Goal: Task Accomplishment & Management: Use online tool/utility

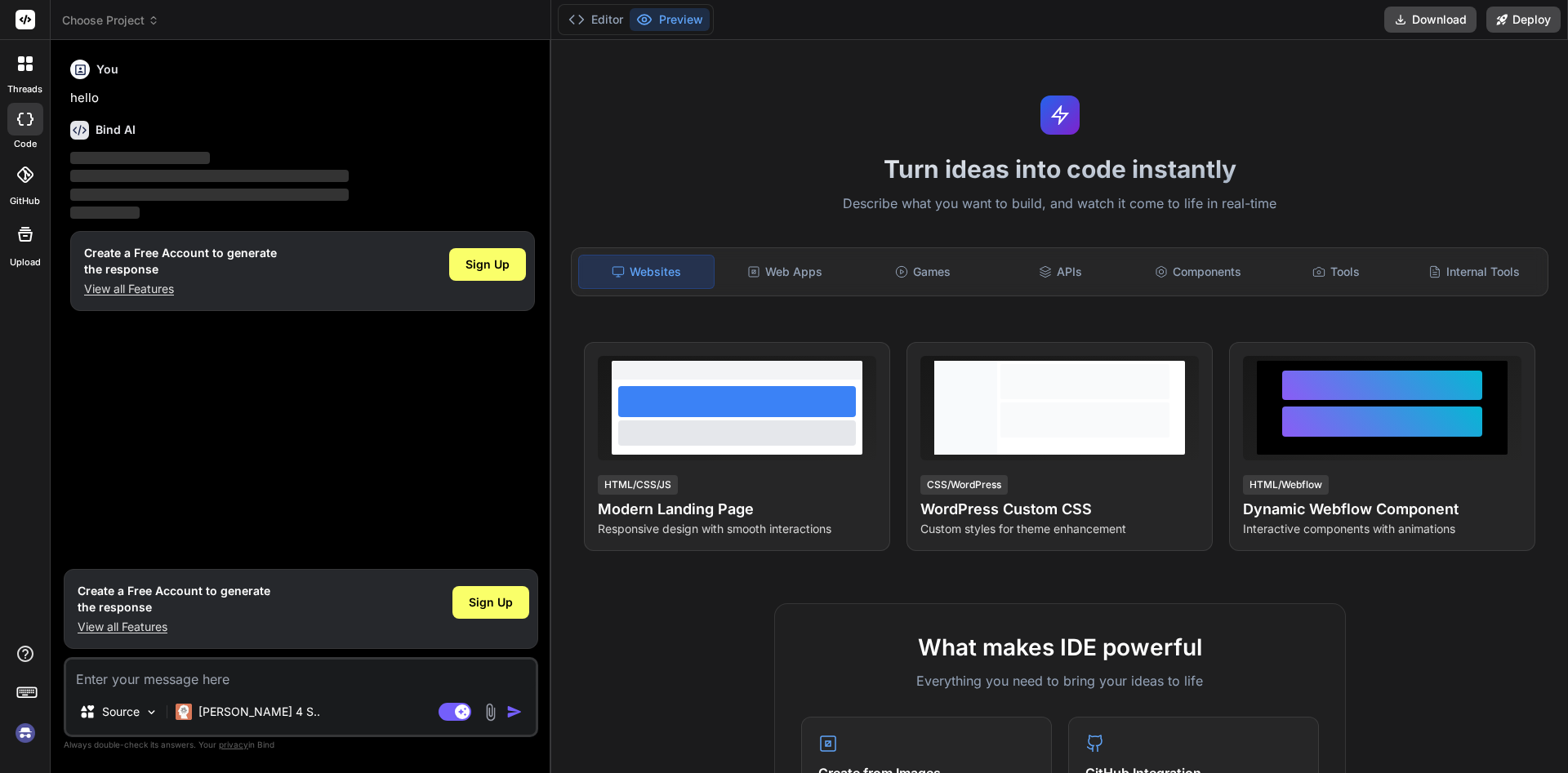
type textarea "x"
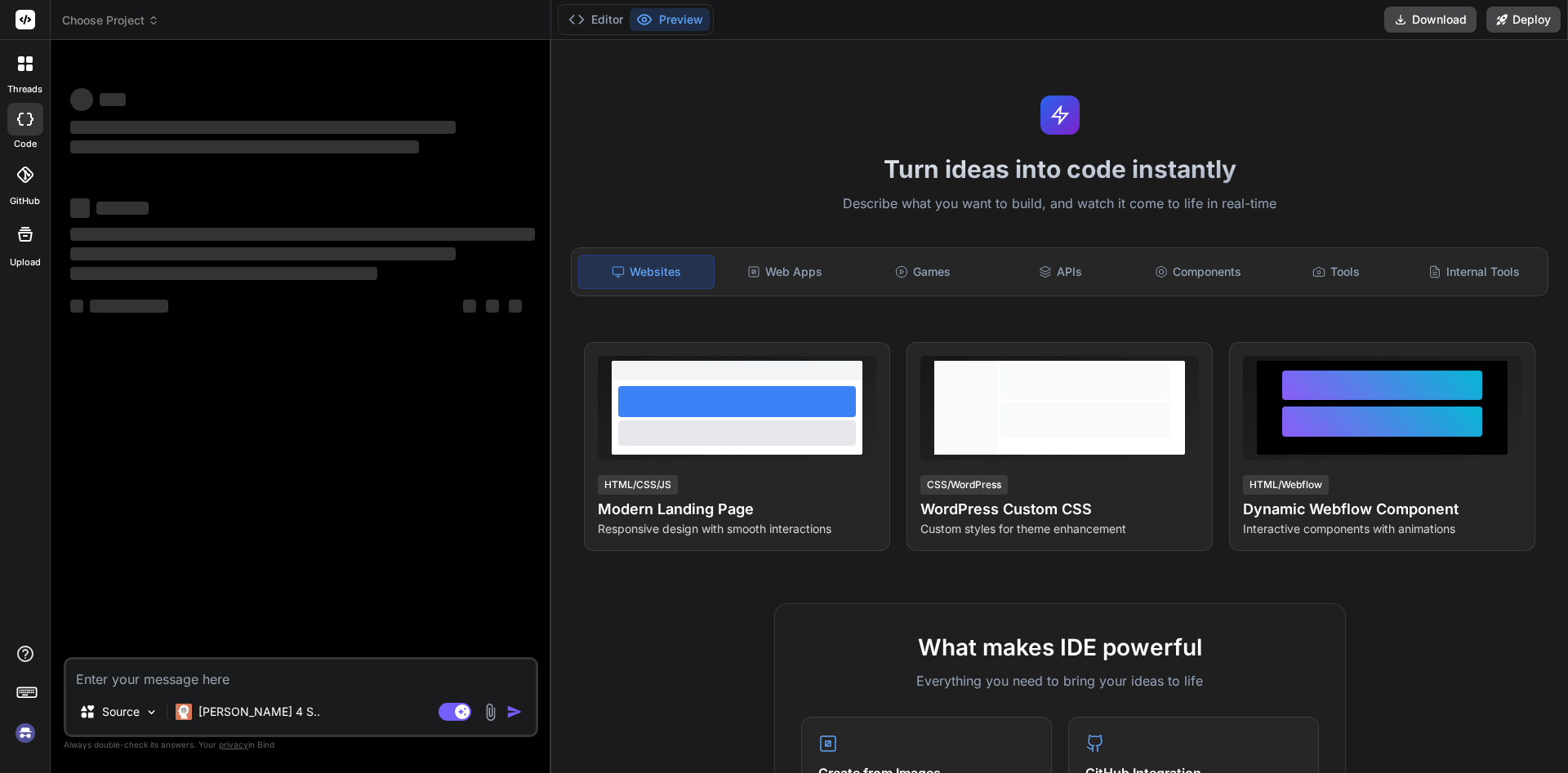
type textarea "x"
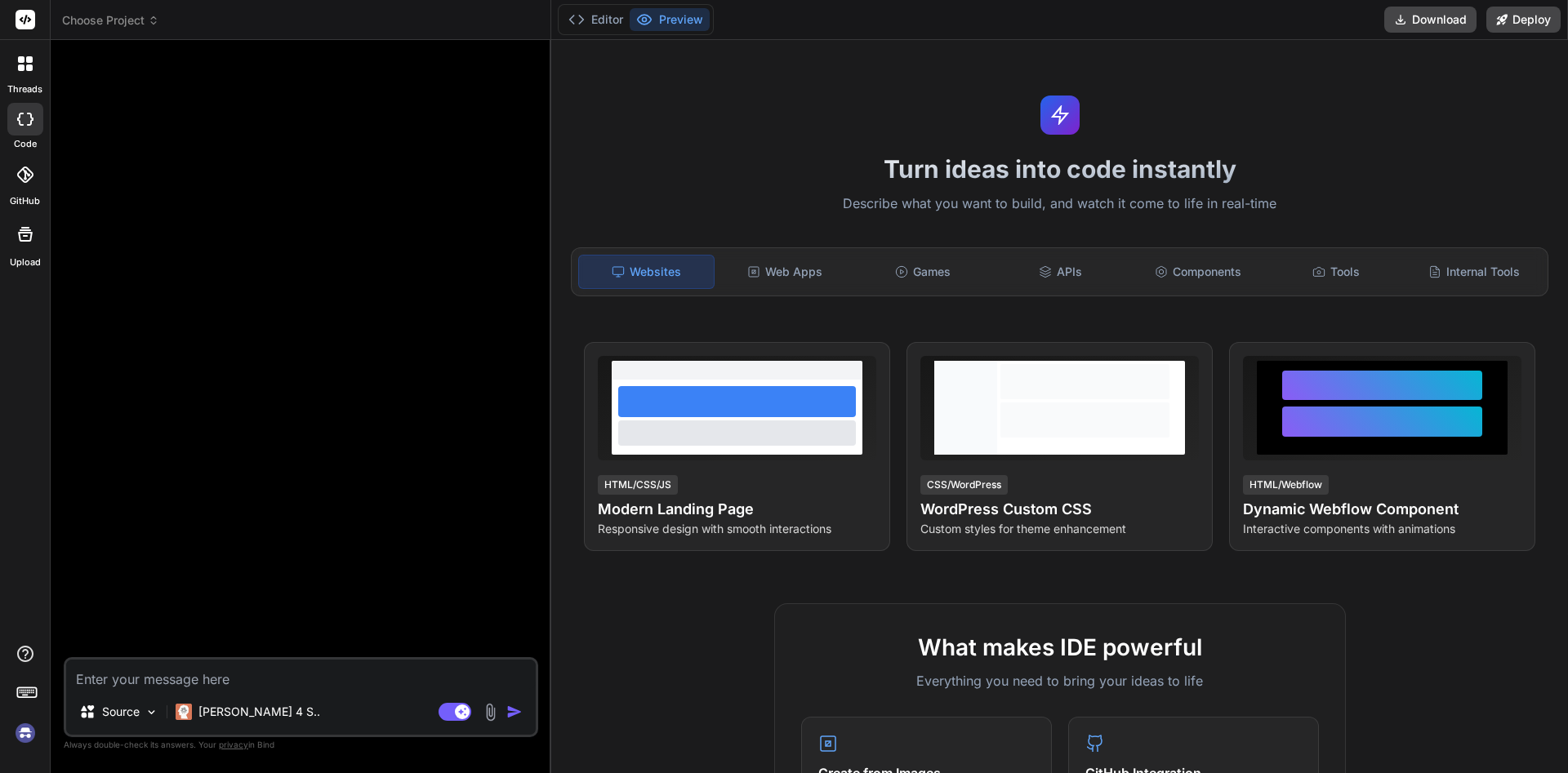
click at [214, 681] on textarea at bounding box center [301, 674] width 469 height 30
paste textarea "Build a mobile app for the following FamePass application requirements: 1-Mobil…"
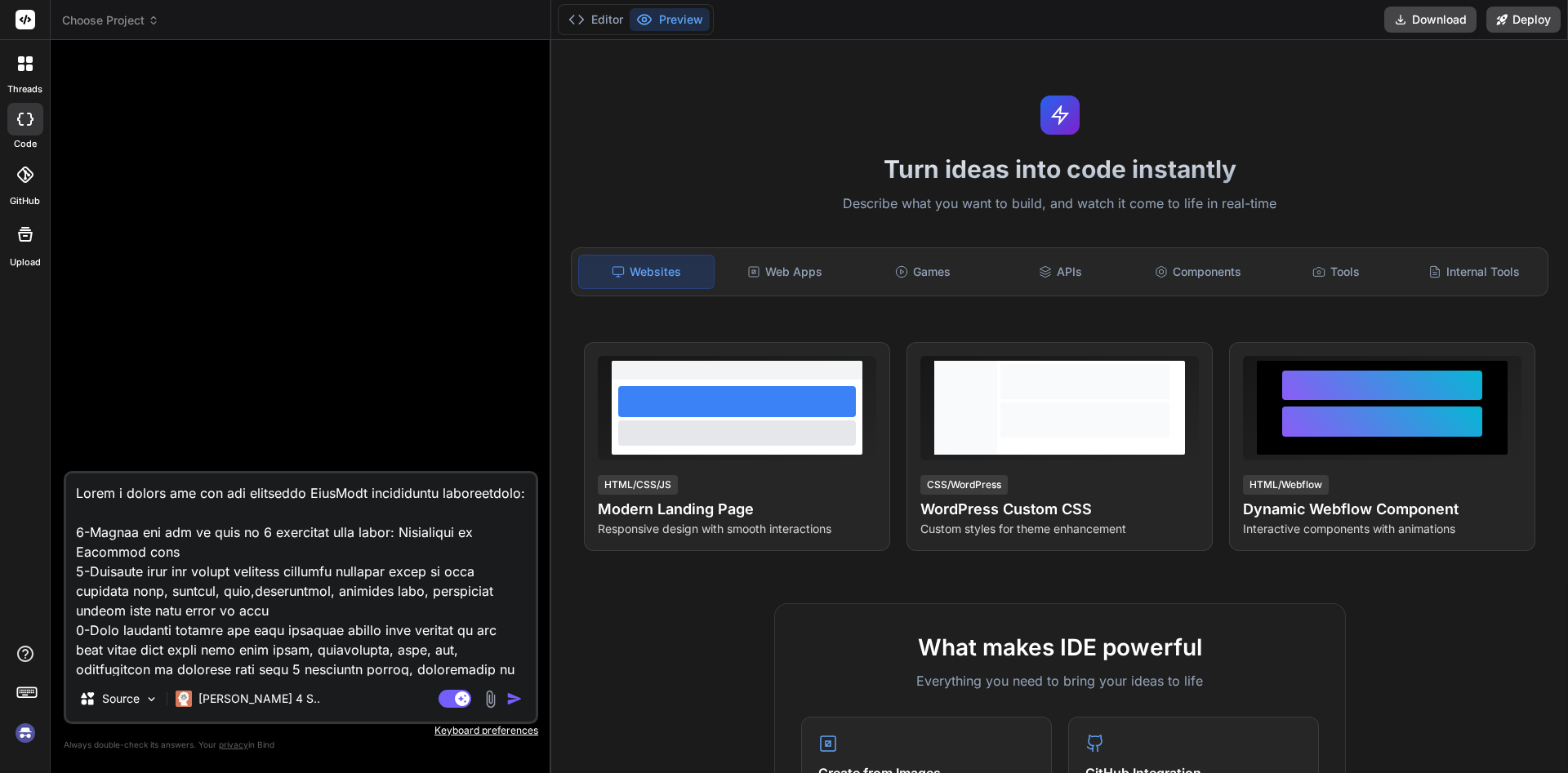
type textarea "Build a mobile app for the following FamePass application requirements: 1-Mobil…"
type textarea "x"
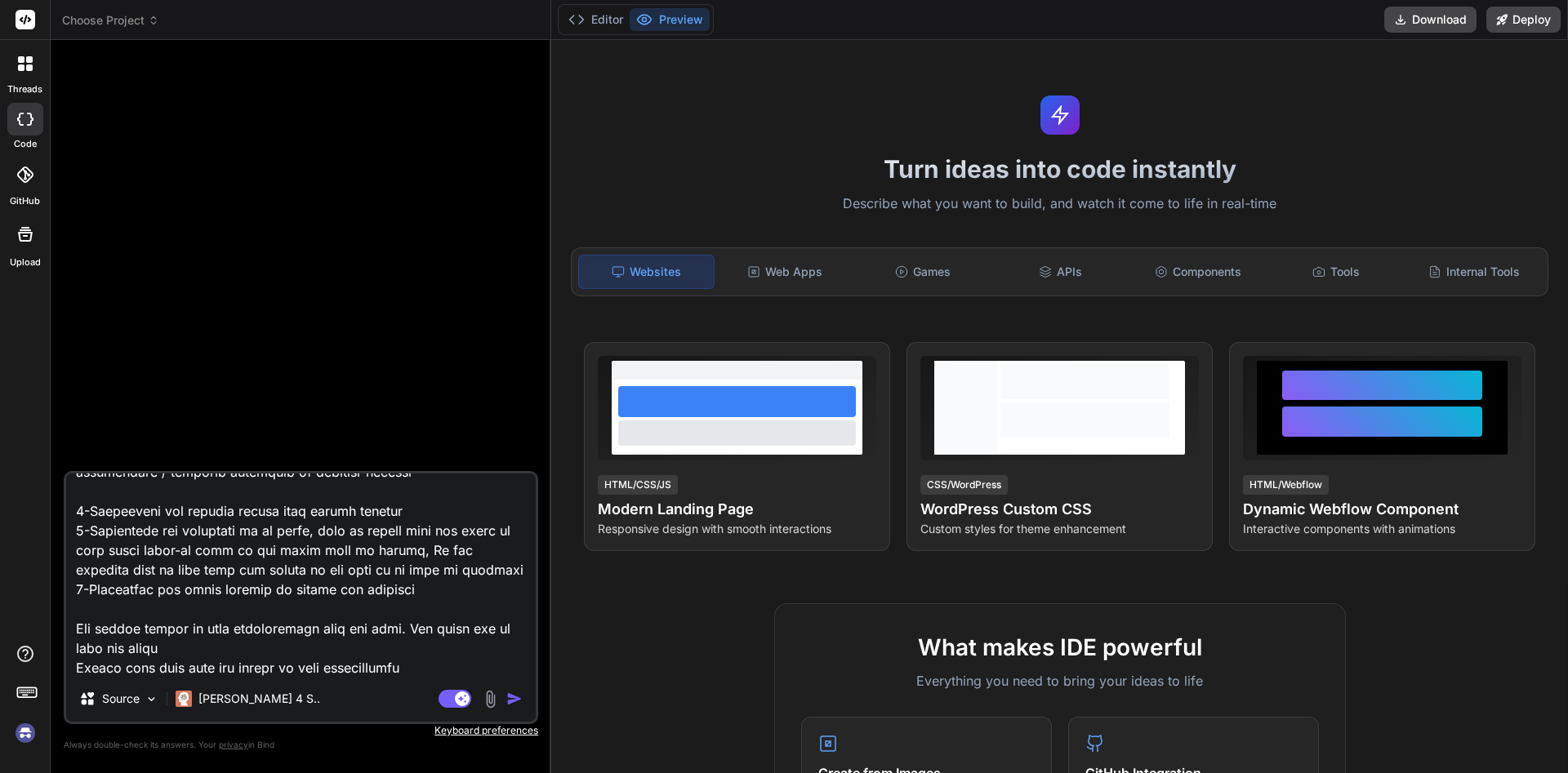
type textarea "Build a mobile app for the following FamePass application requirements: 1-Mobil…"
click at [514, 701] on img "button" at bounding box center [514, 698] width 16 height 16
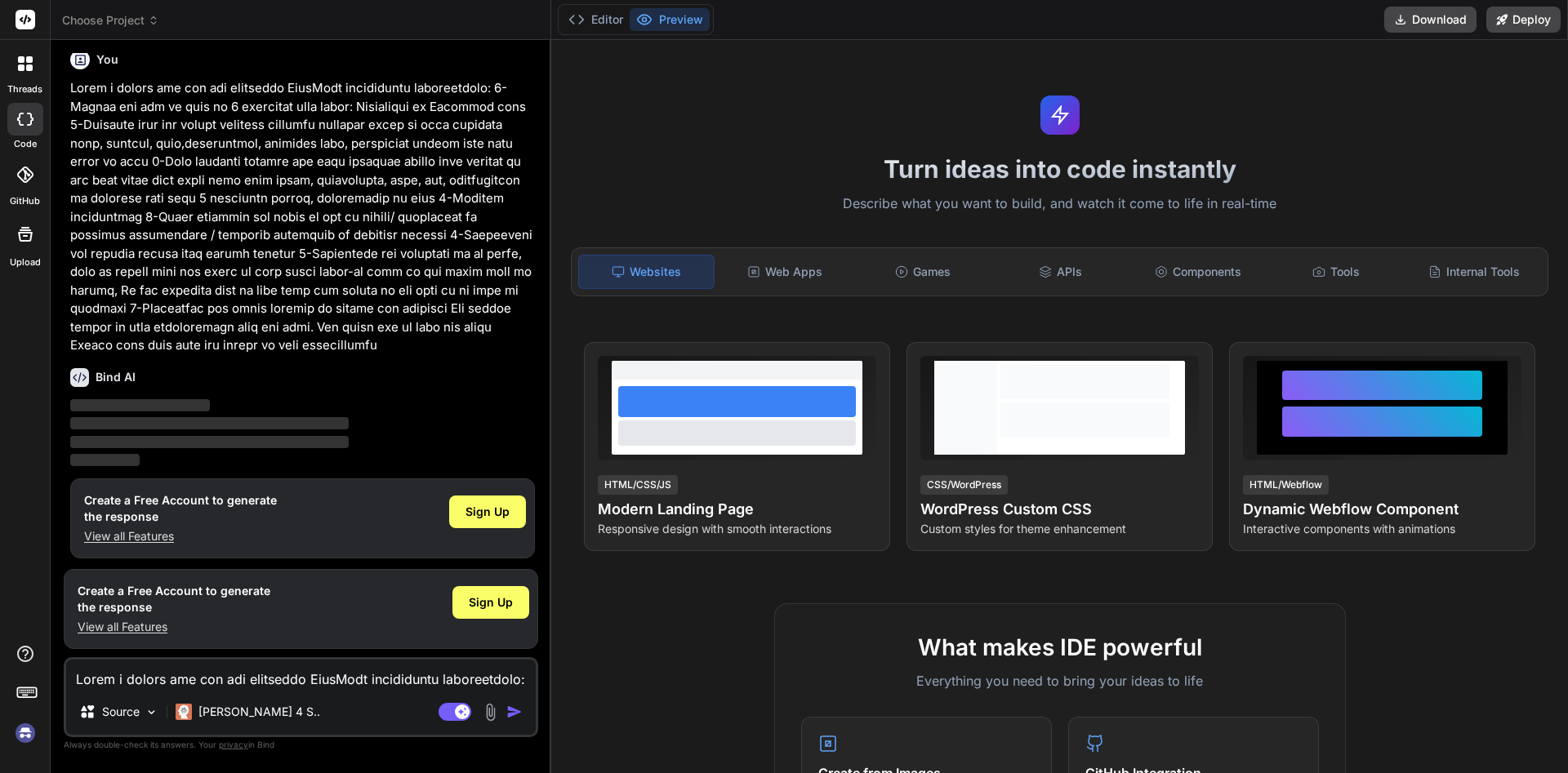
scroll to position [15, 0]
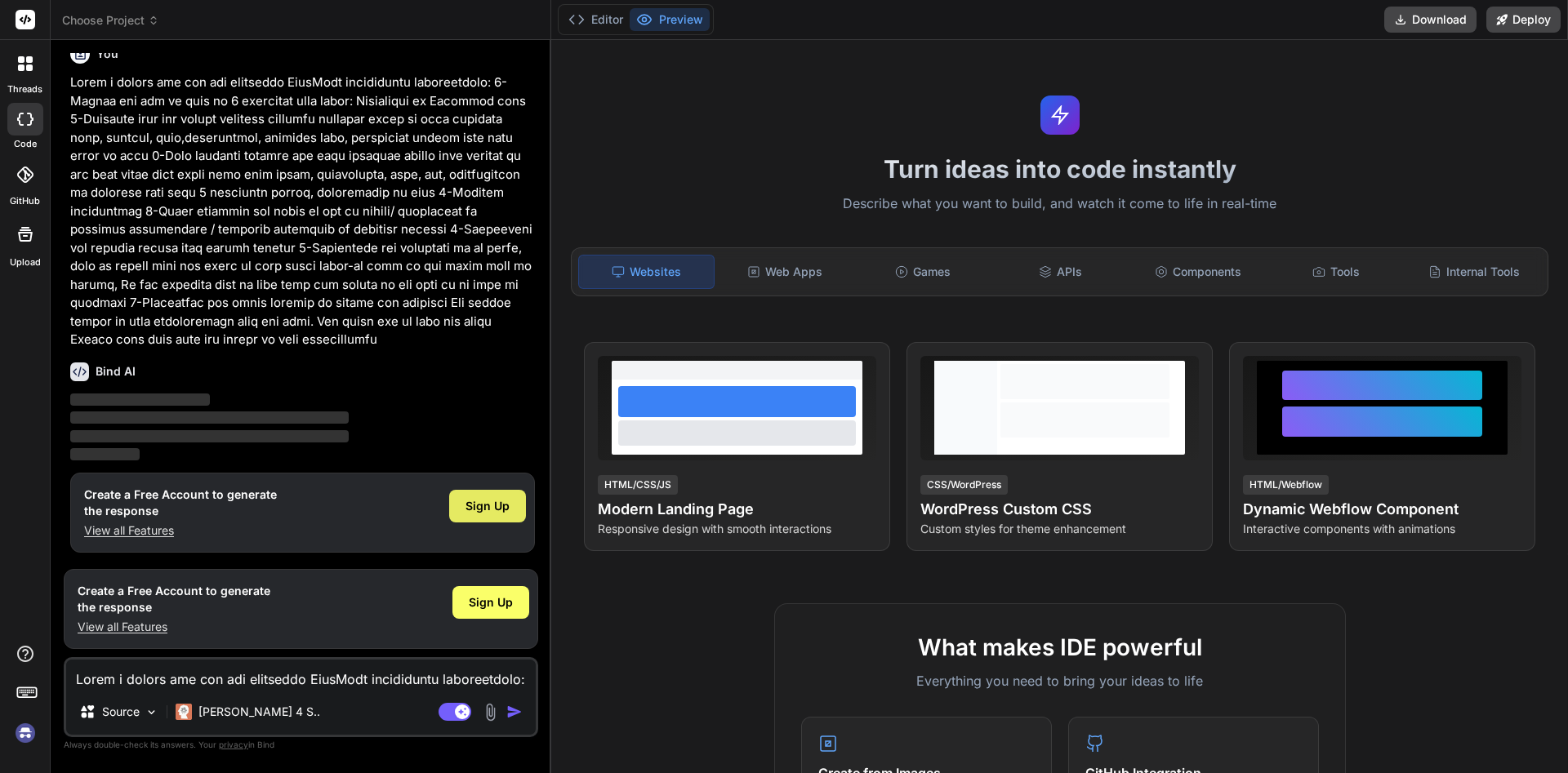
click at [471, 497] on div "Sign Up" at bounding box center [487, 506] width 77 height 32
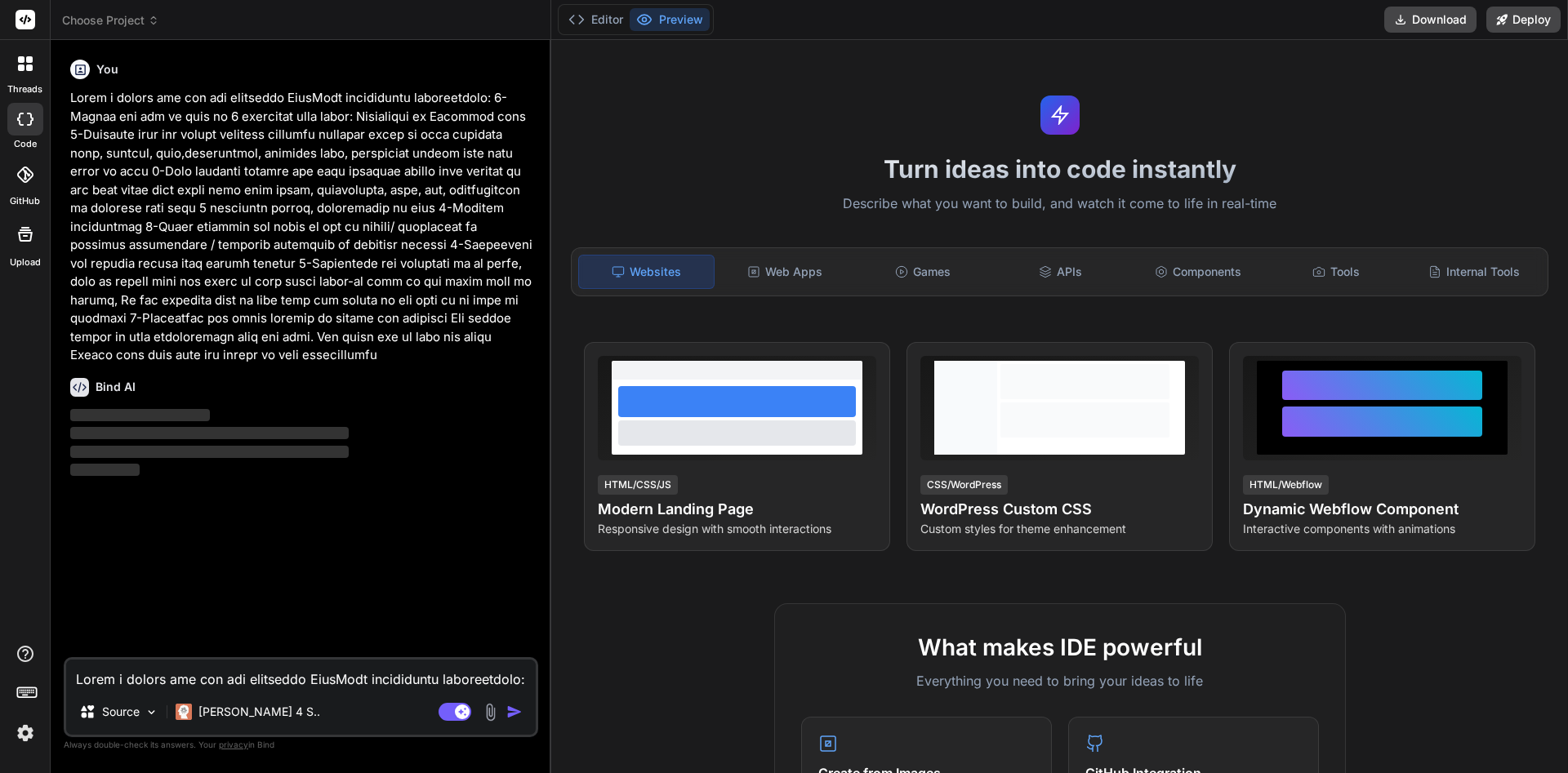
scroll to position [0, 0]
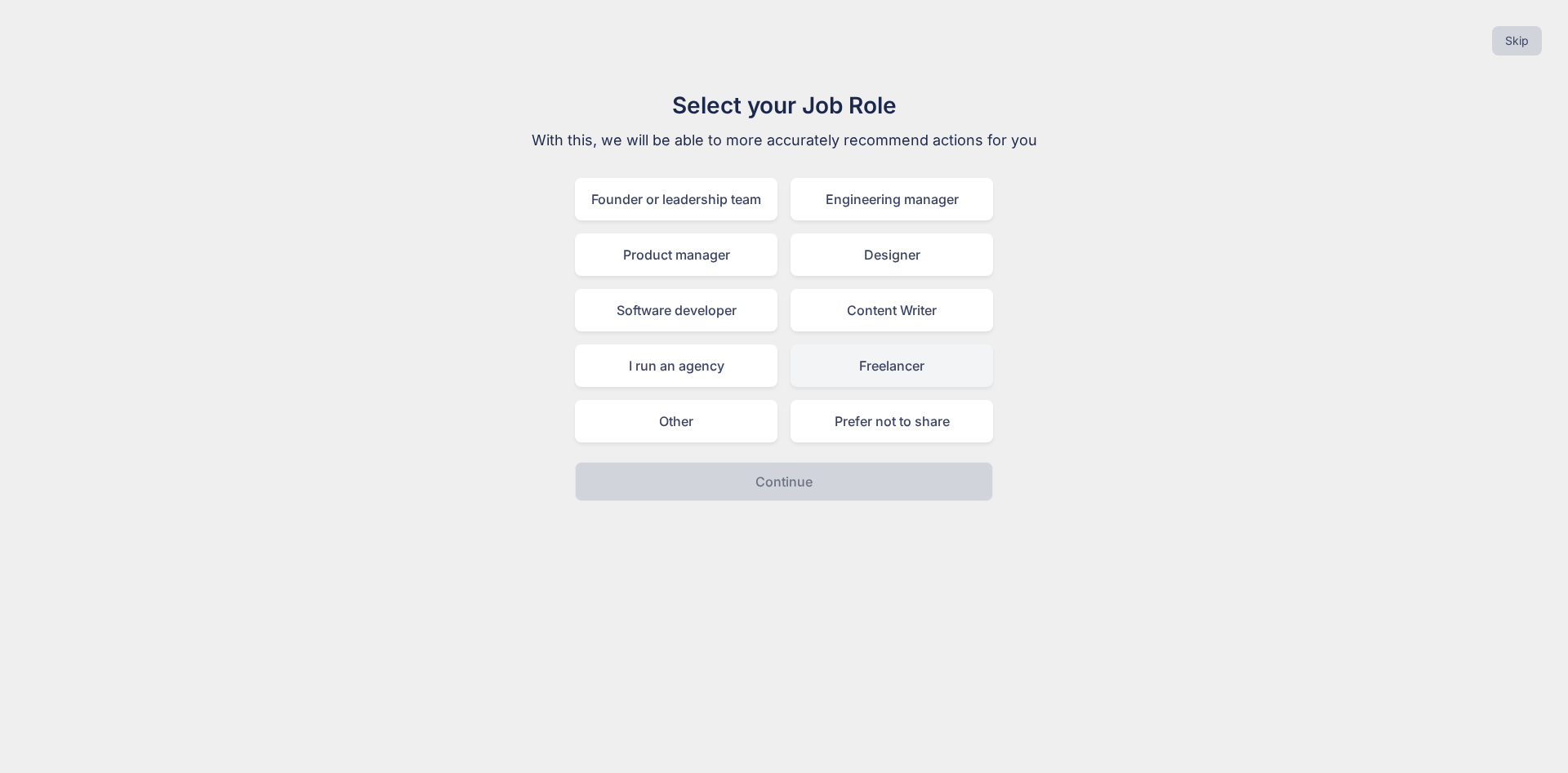
click at [876, 372] on div "Freelancer" at bounding box center [892, 366] width 203 height 43
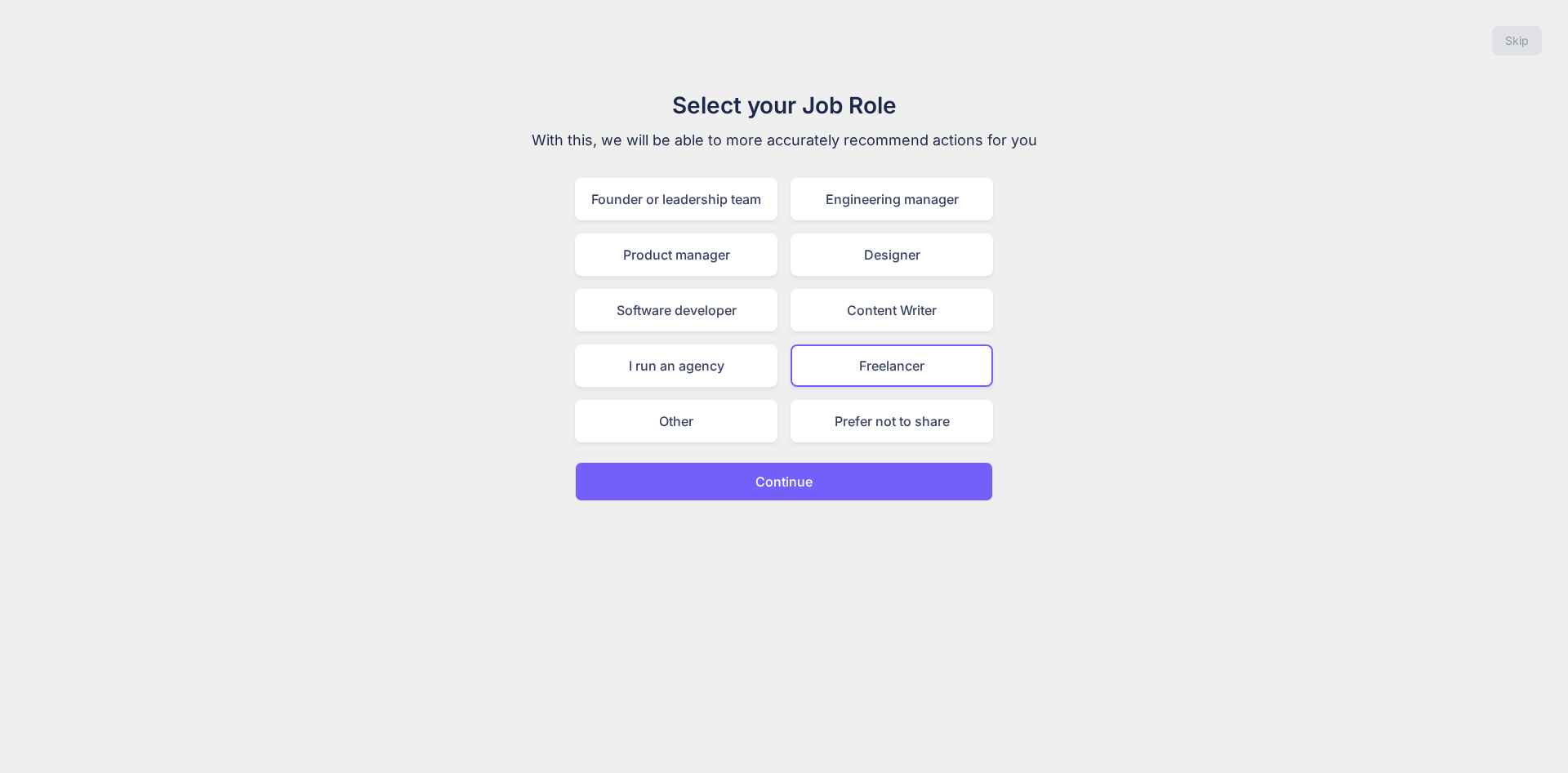
click at [847, 484] on button "Continue" at bounding box center [784, 482] width 418 height 39
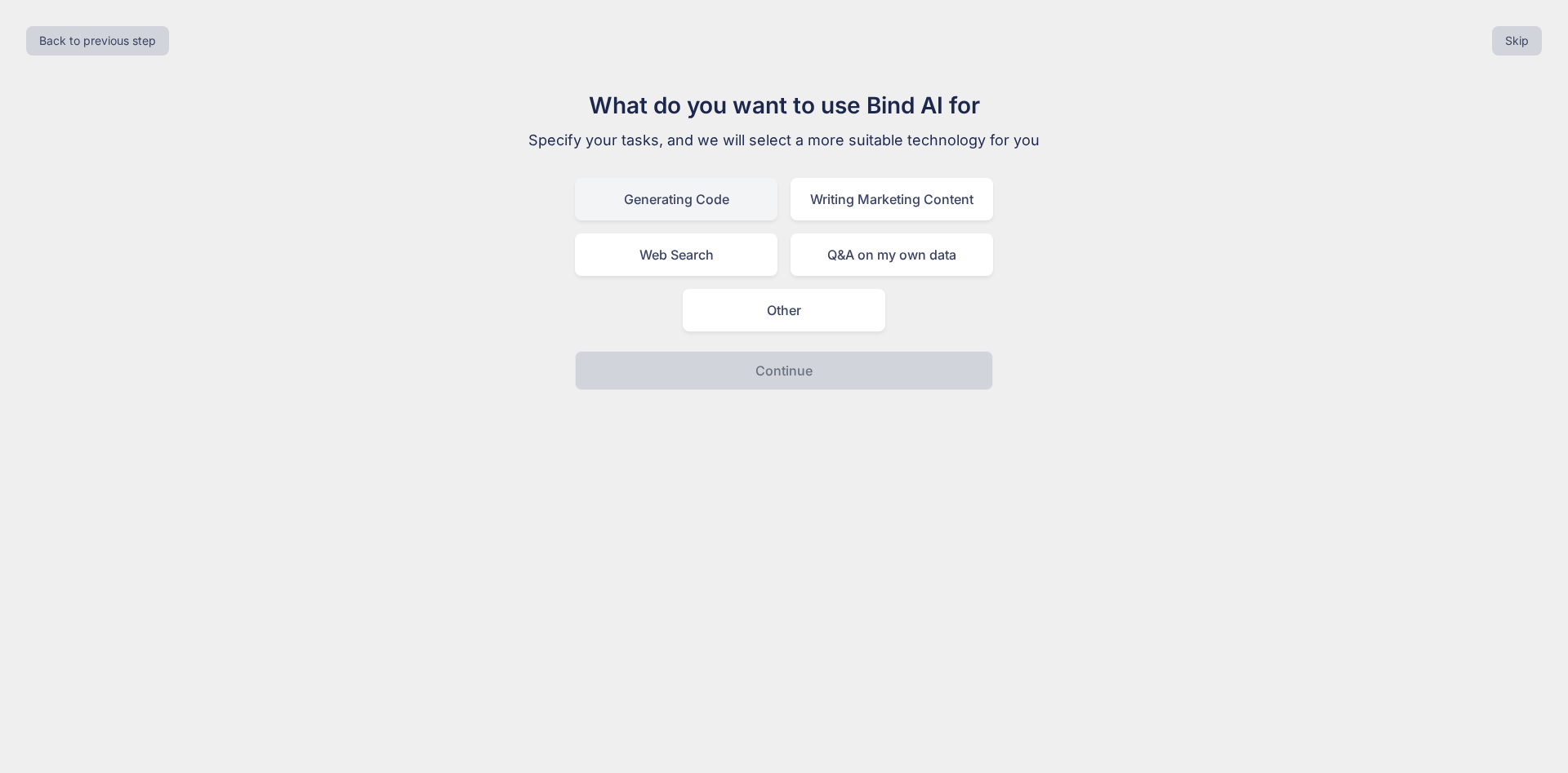
click at [684, 199] on div "Generating Code" at bounding box center [676, 199] width 203 height 43
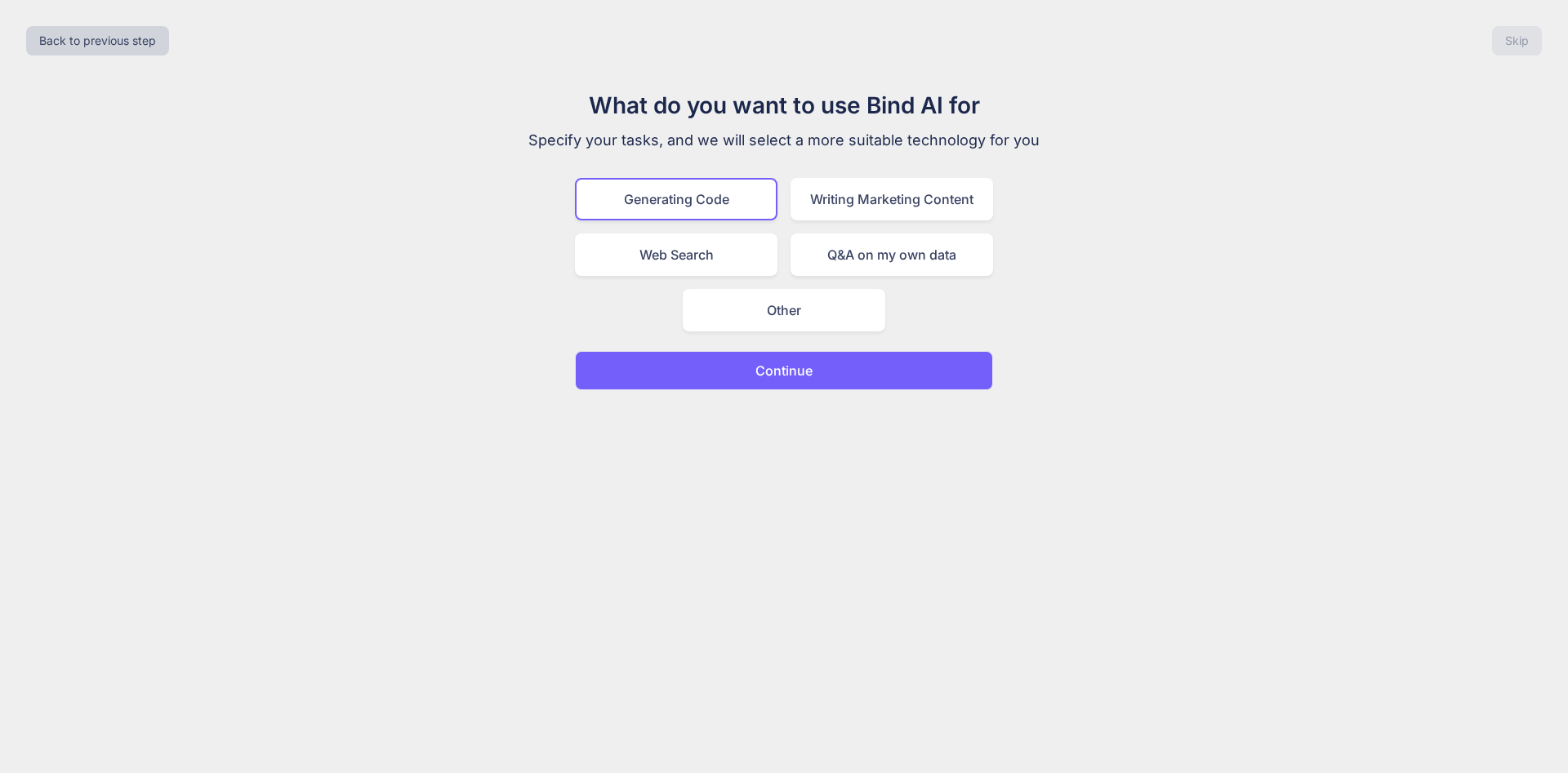
click at [755, 377] on button "Continue" at bounding box center [784, 370] width 418 height 39
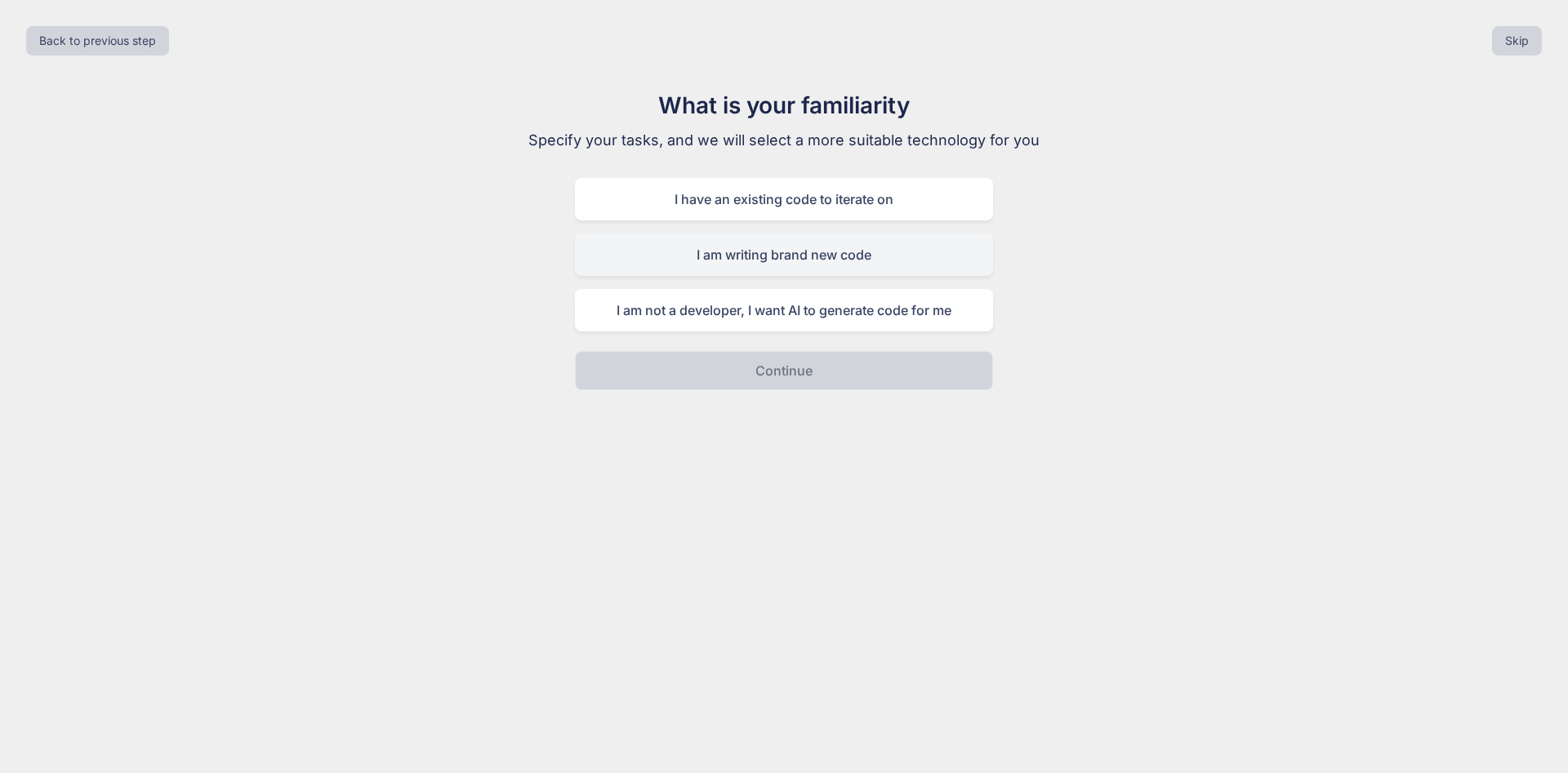
click at [748, 255] on div "I am writing brand new code" at bounding box center [784, 255] width 418 height 43
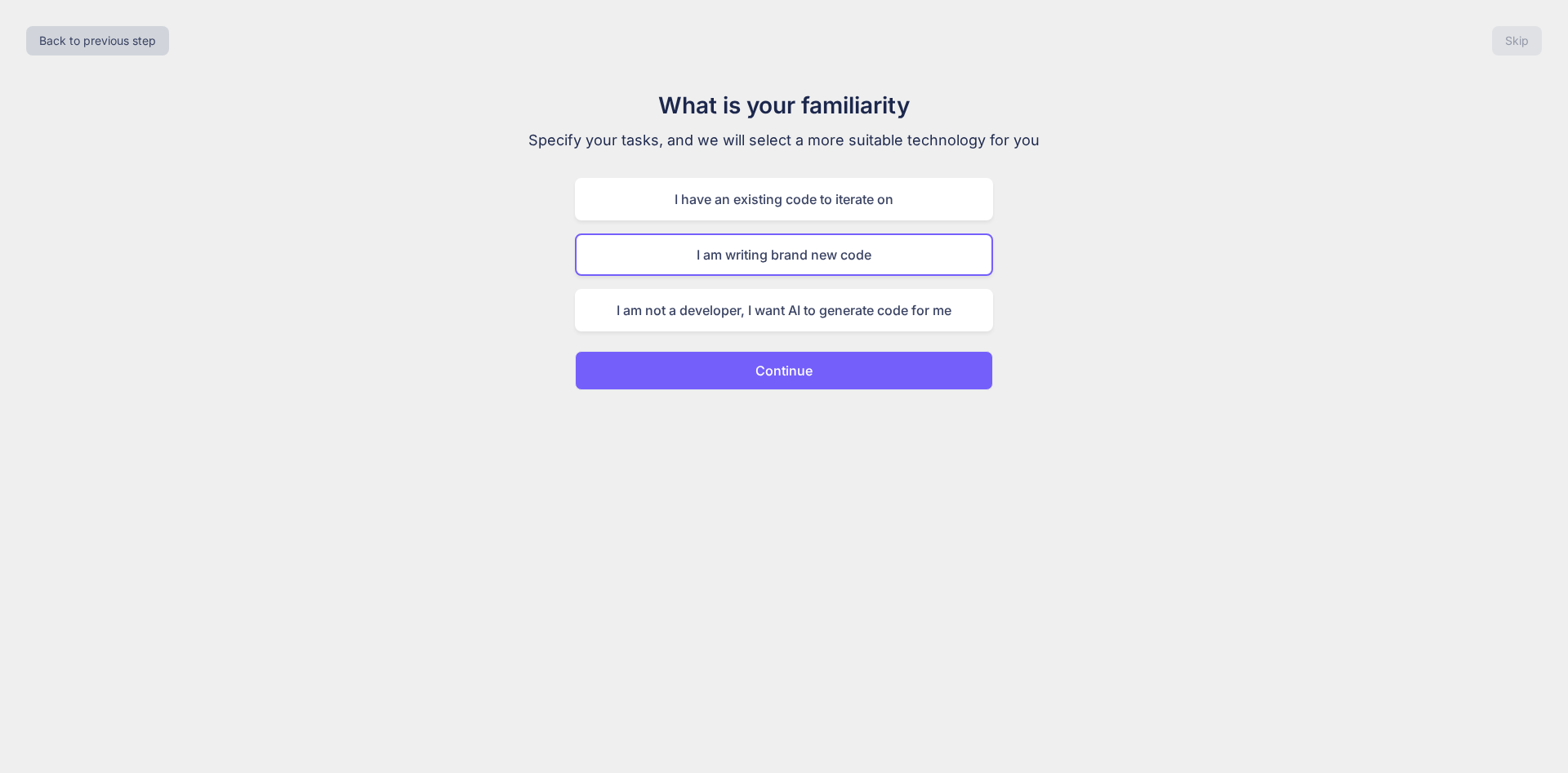
click at [742, 369] on button "Continue" at bounding box center [784, 370] width 418 height 39
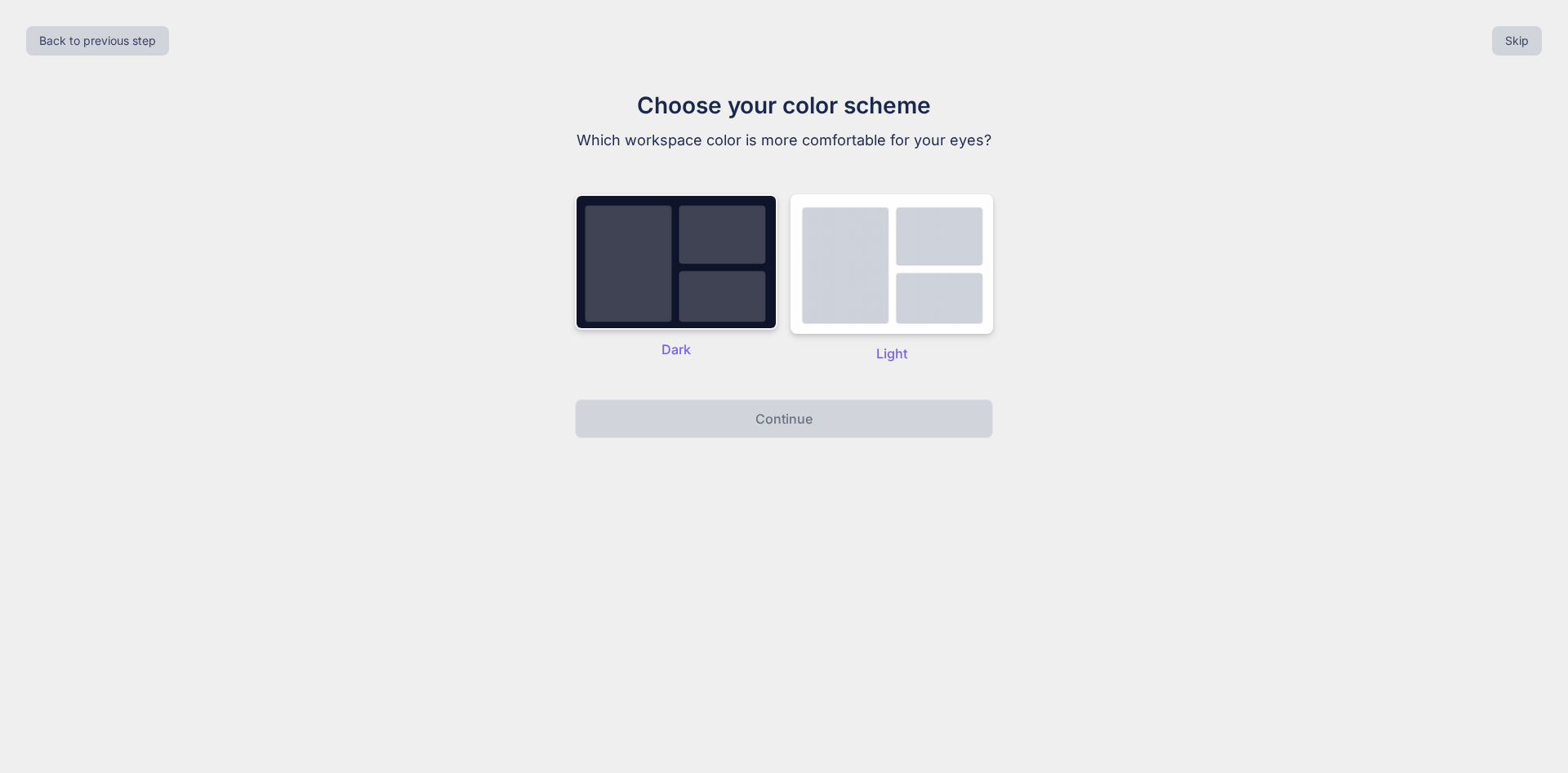
click at [686, 258] on img at bounding box center [676, 261] width 203 height 135
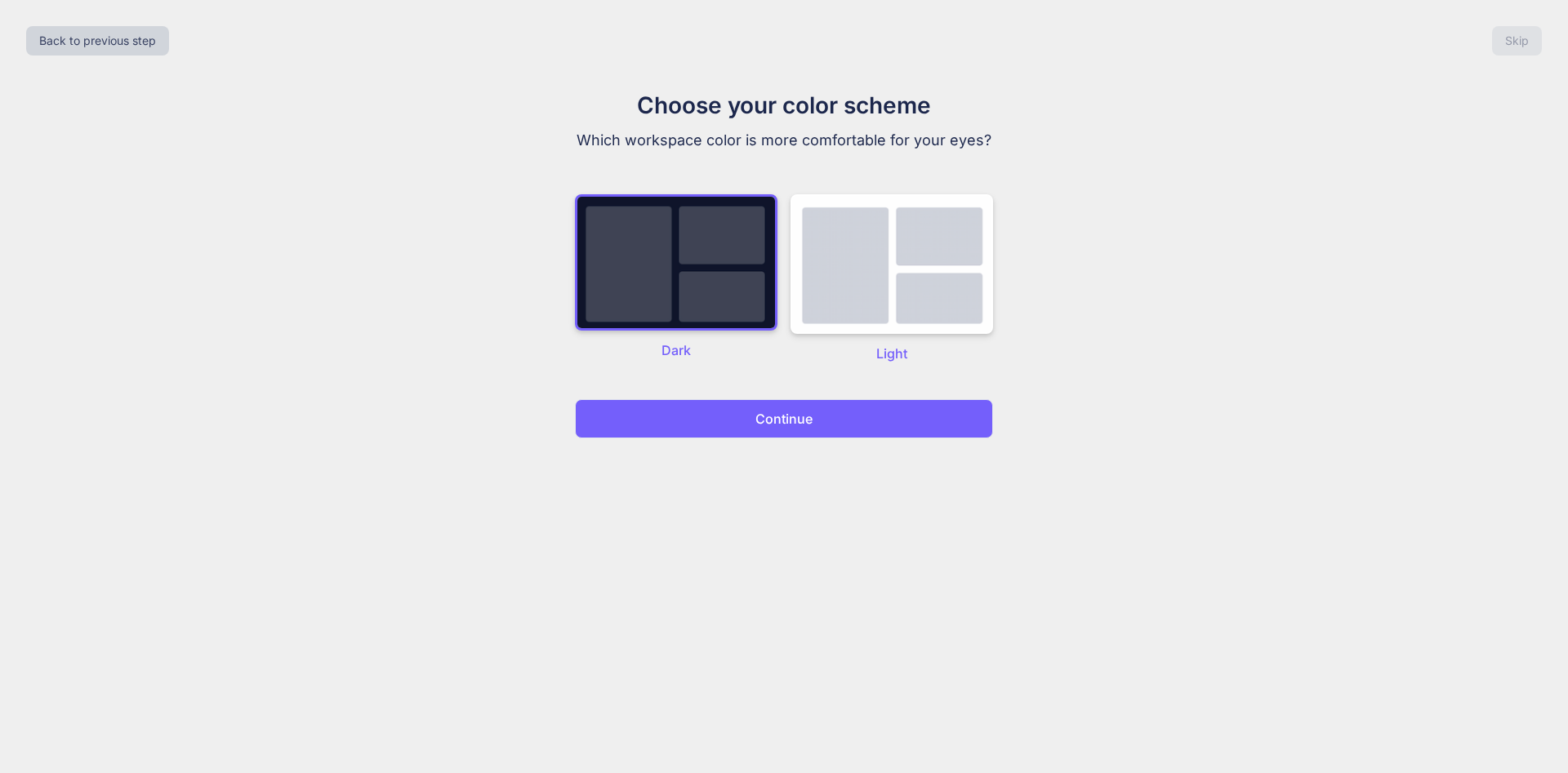
click at [721, 412] on button "Continue" at bounding box center [784, 419] width 418 height 39
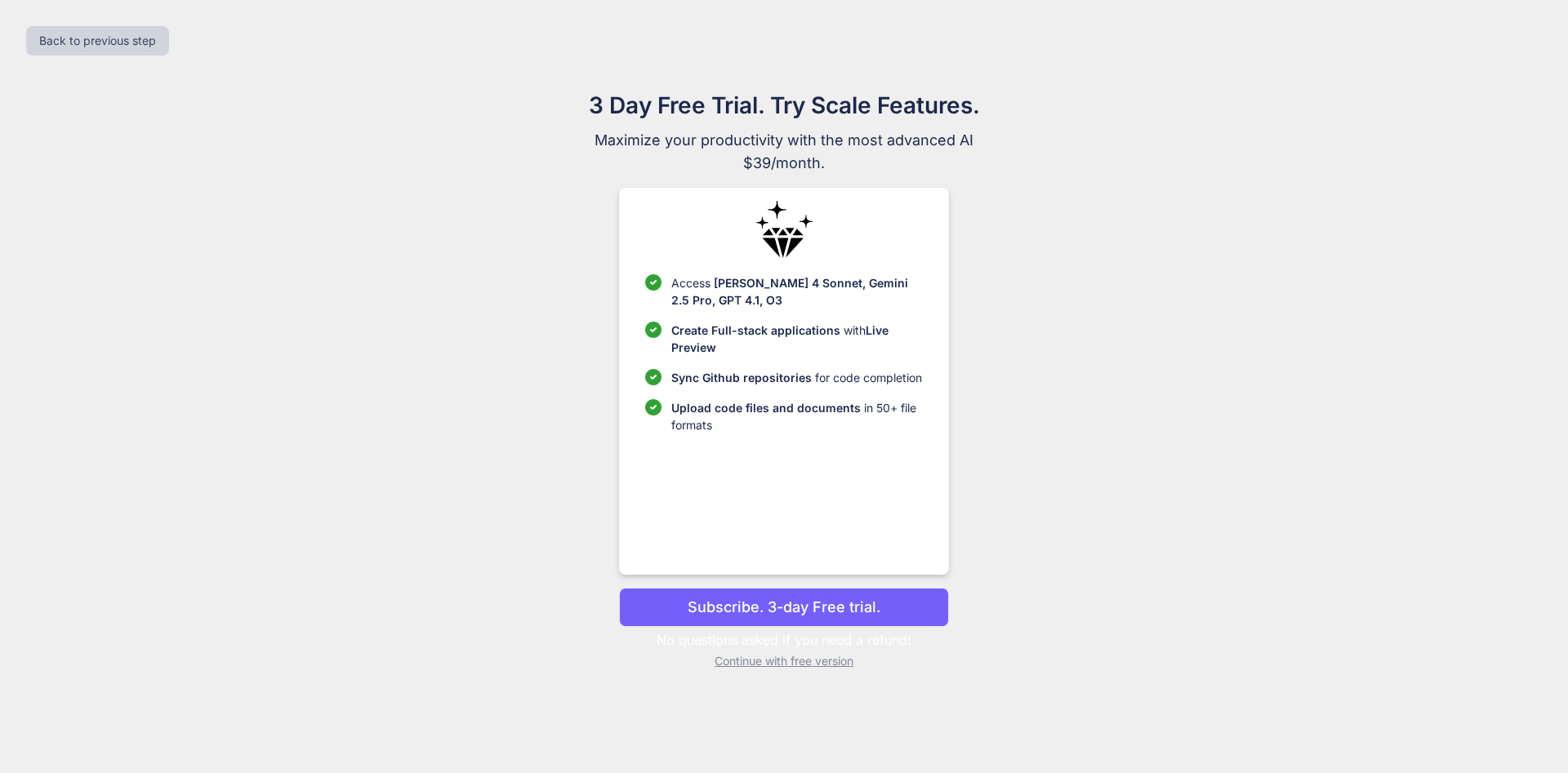
click at [768, 667] on p "Continue with free version" at bounding box center [784, 661] width 329 height 16
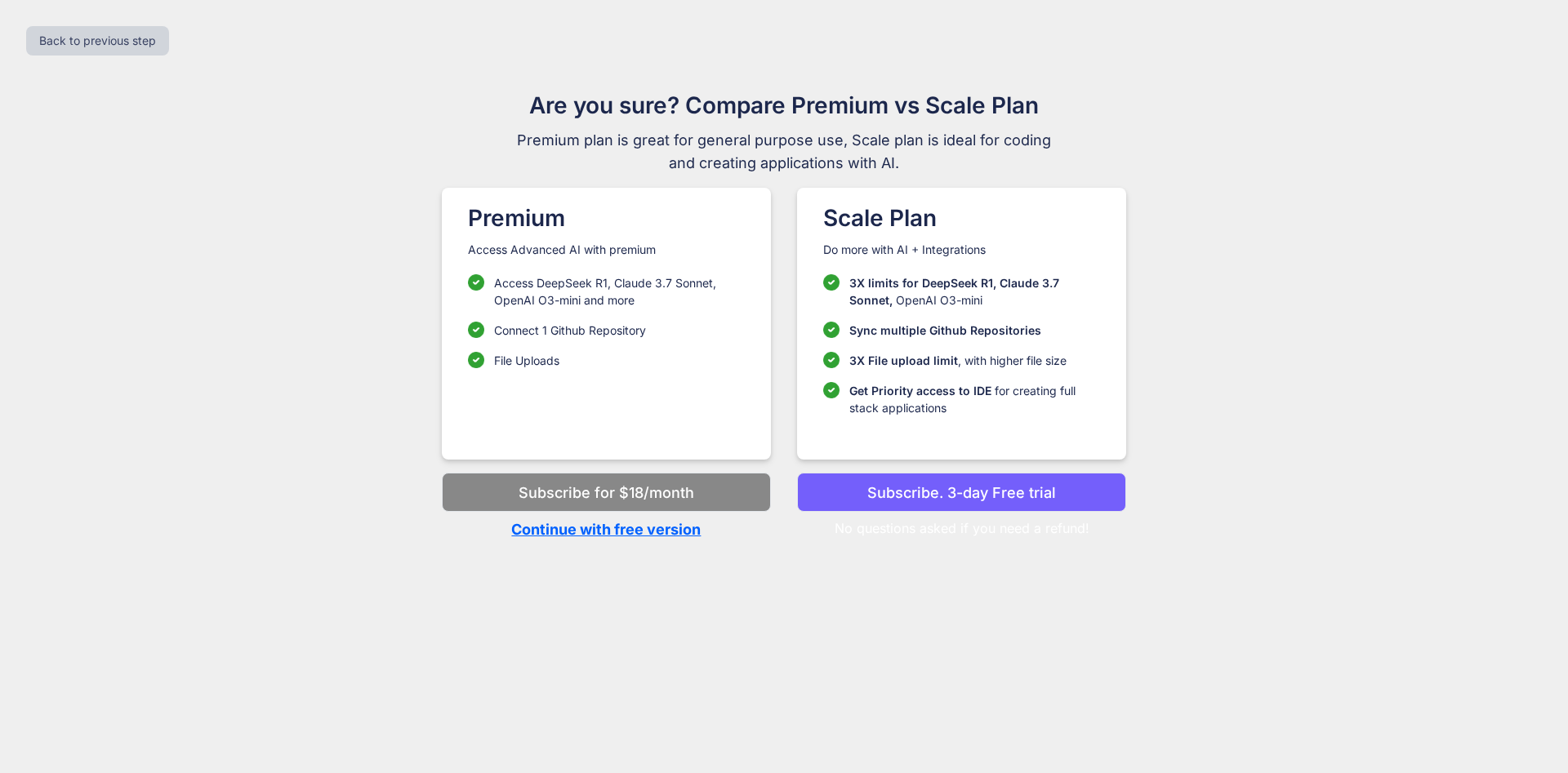
click at [661, 533] on p "Continue with free version" at bounding box center [606, 530] width 329 height 22
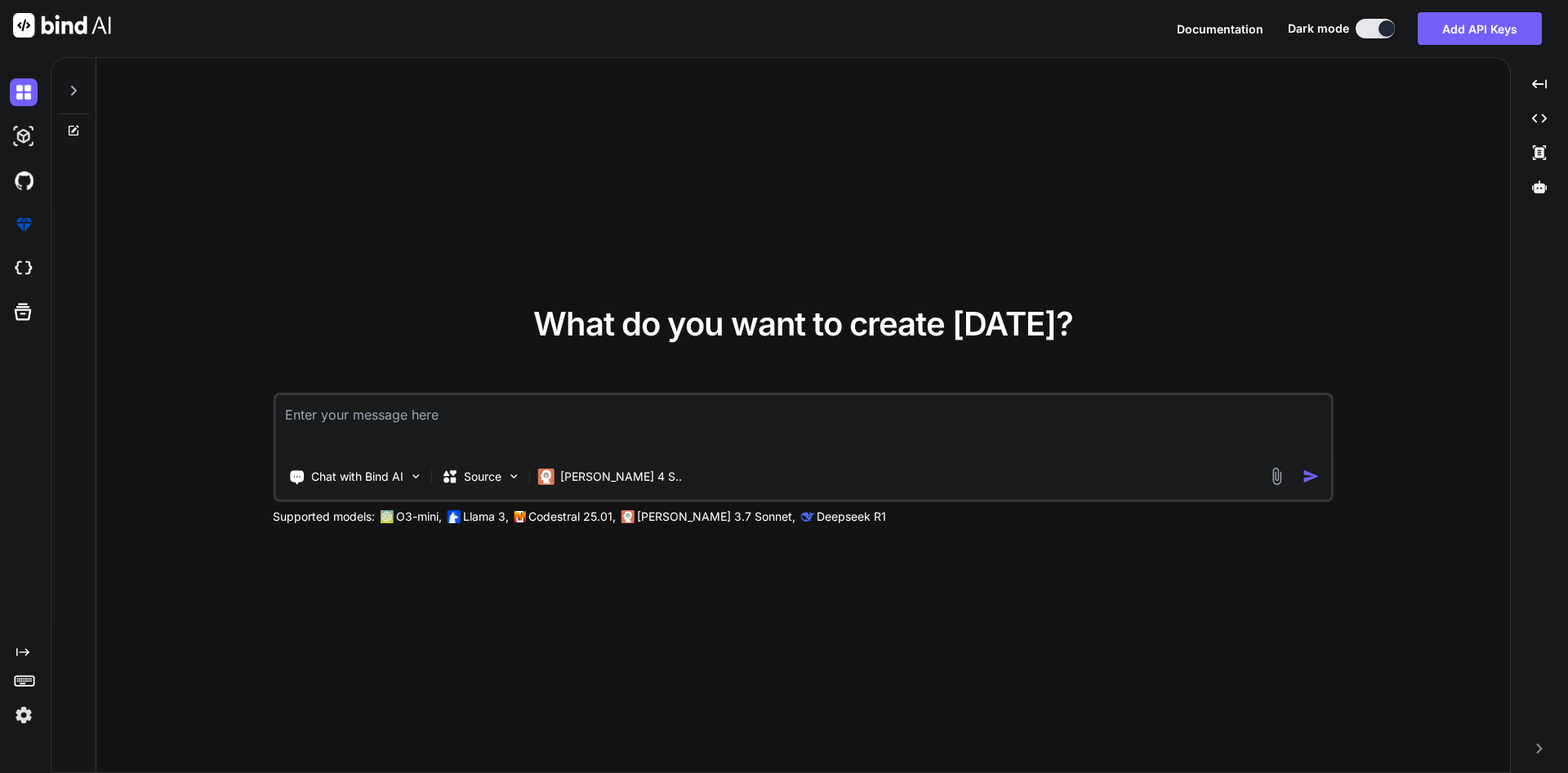
type textarea "x"
paste textarea "Build a mobile app for the following FamePass application requirements: 1-Mobil…"
type textarea "Build a mobile app for the following FamePass application requirements: 1-Mobil…"
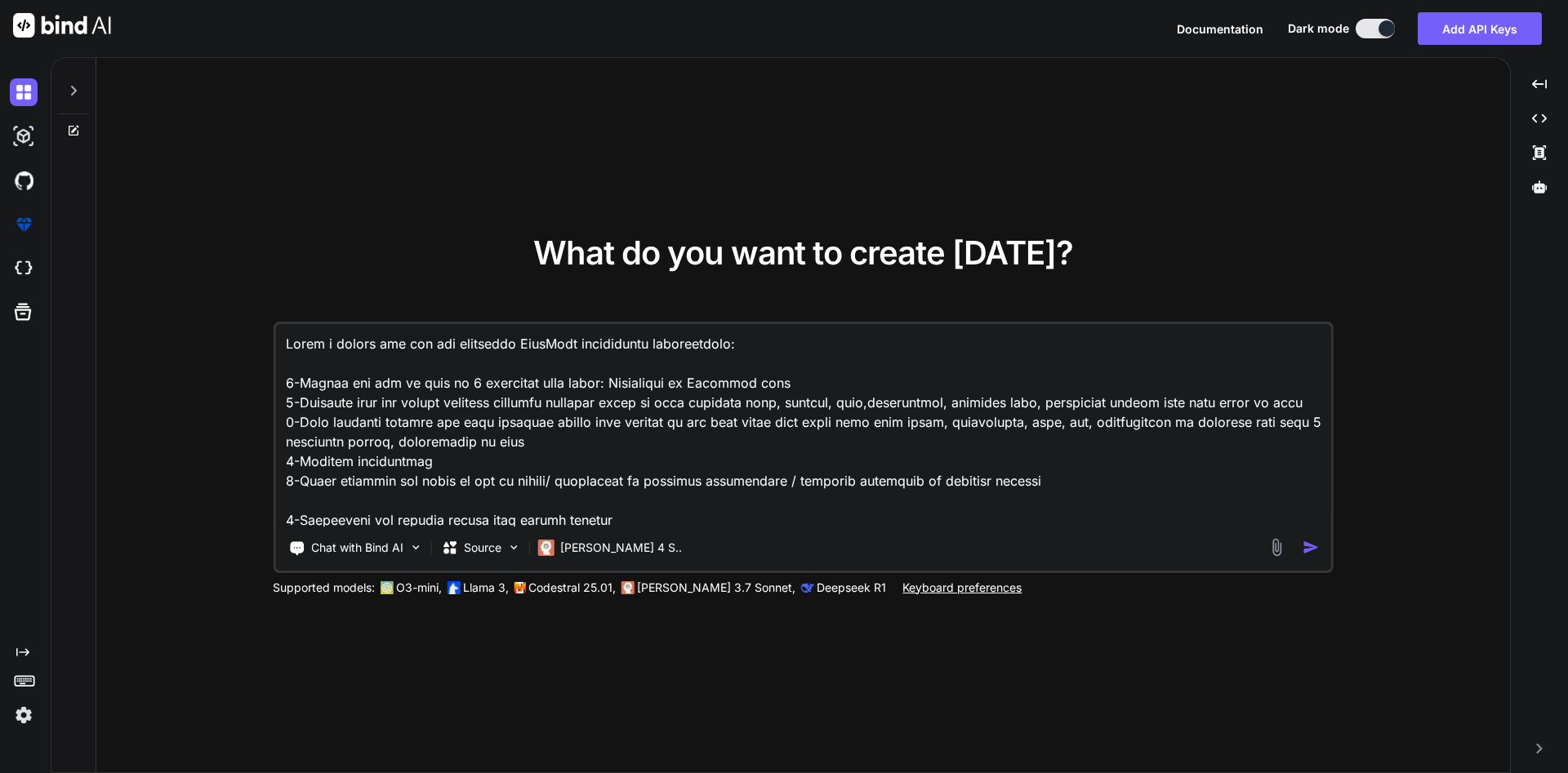
scroll to position [119, 0]
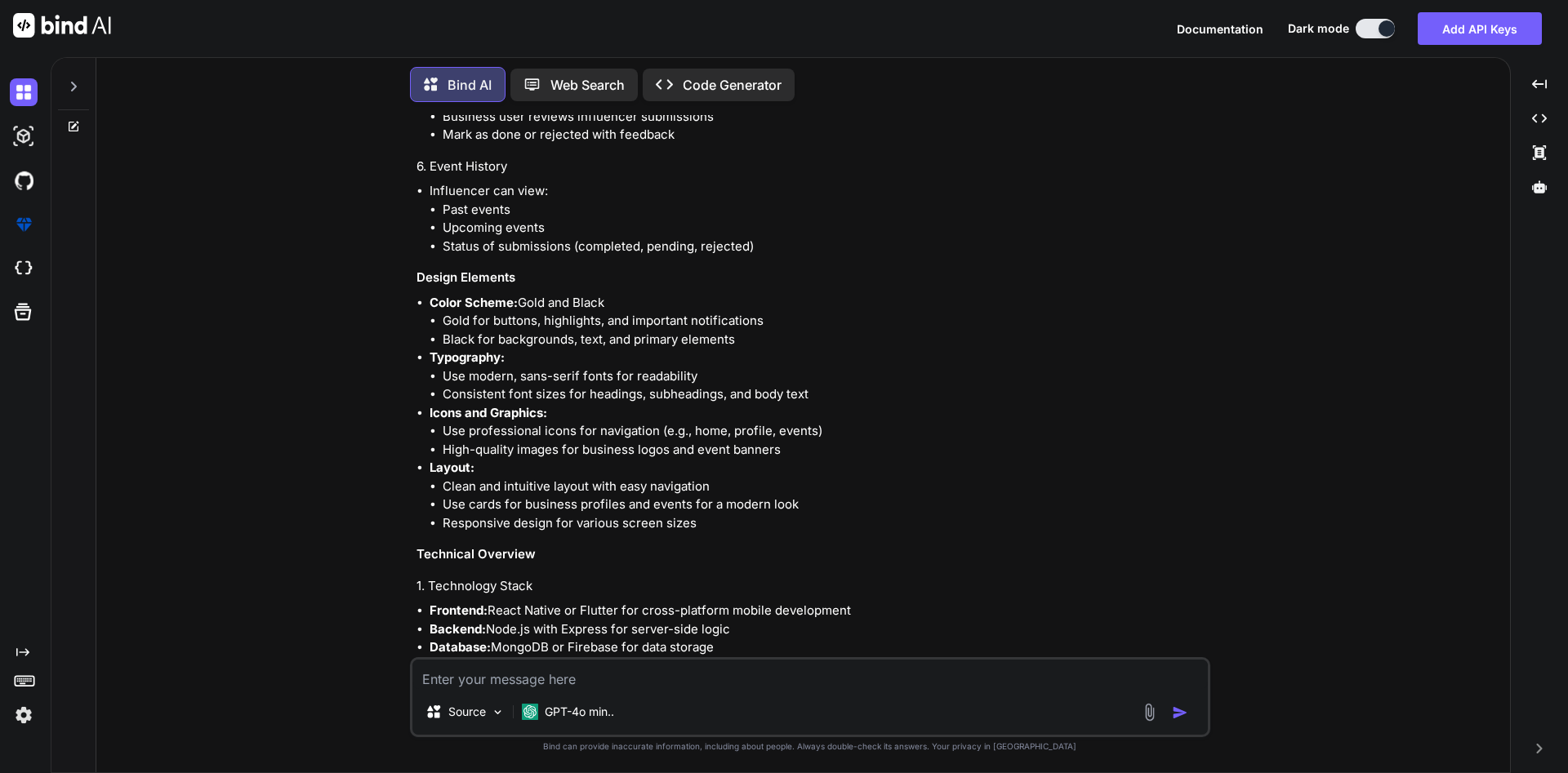
scroll to position [1822, 0]
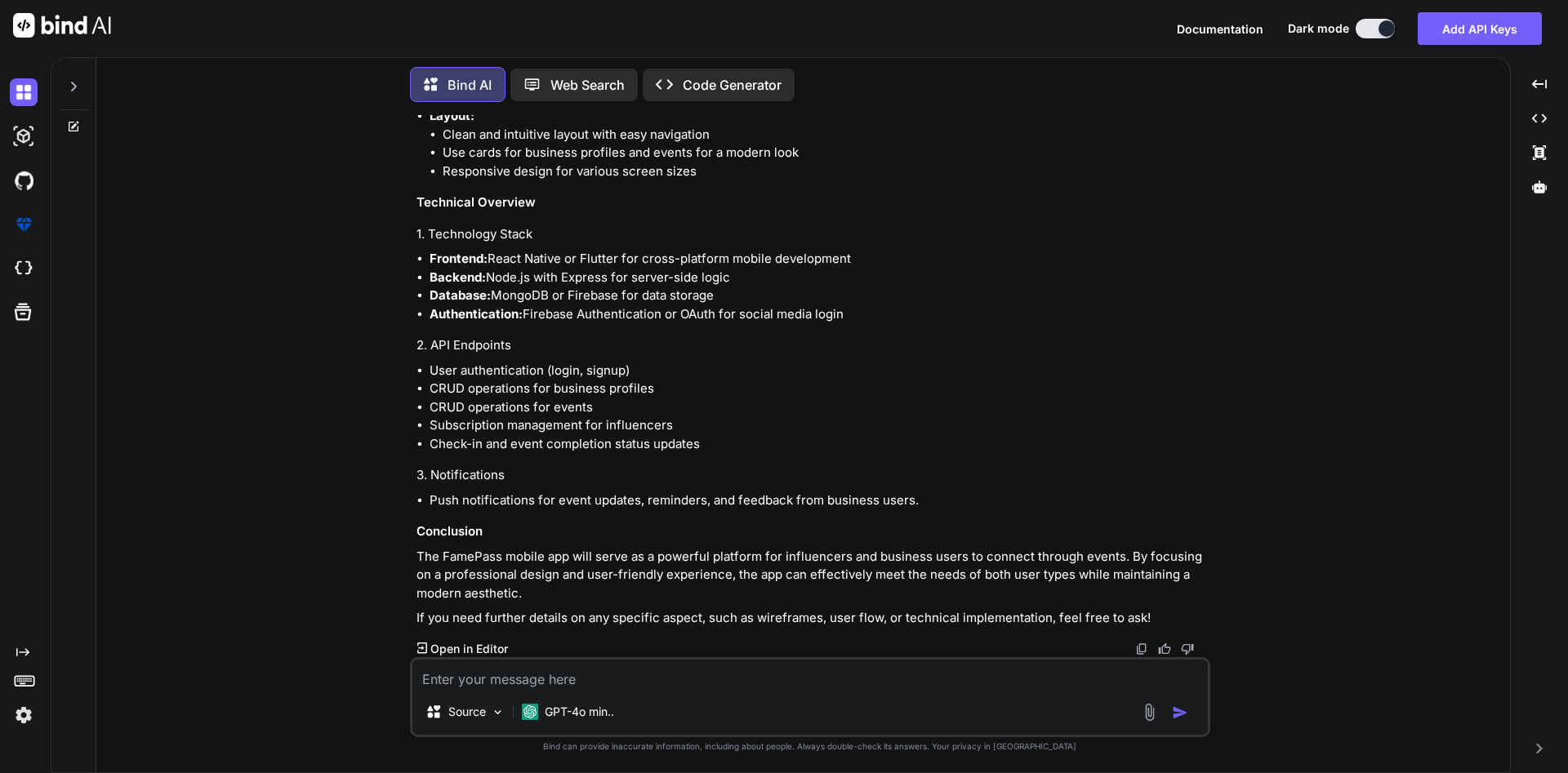
click at [492, 646] on p "Open in Editor" at bounding box center [468, 649] width 78 height 16
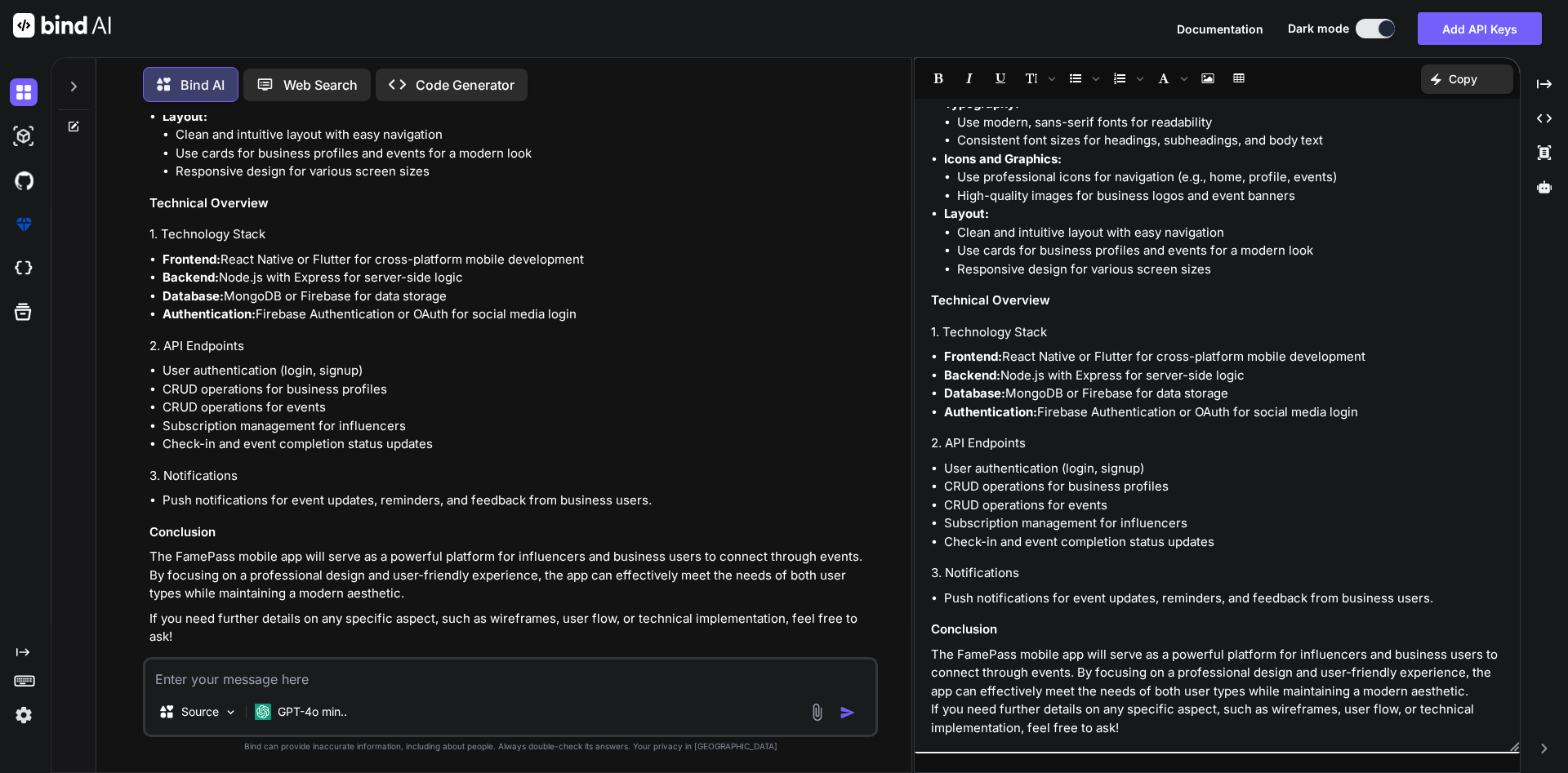
scroll to position [1858, 0]
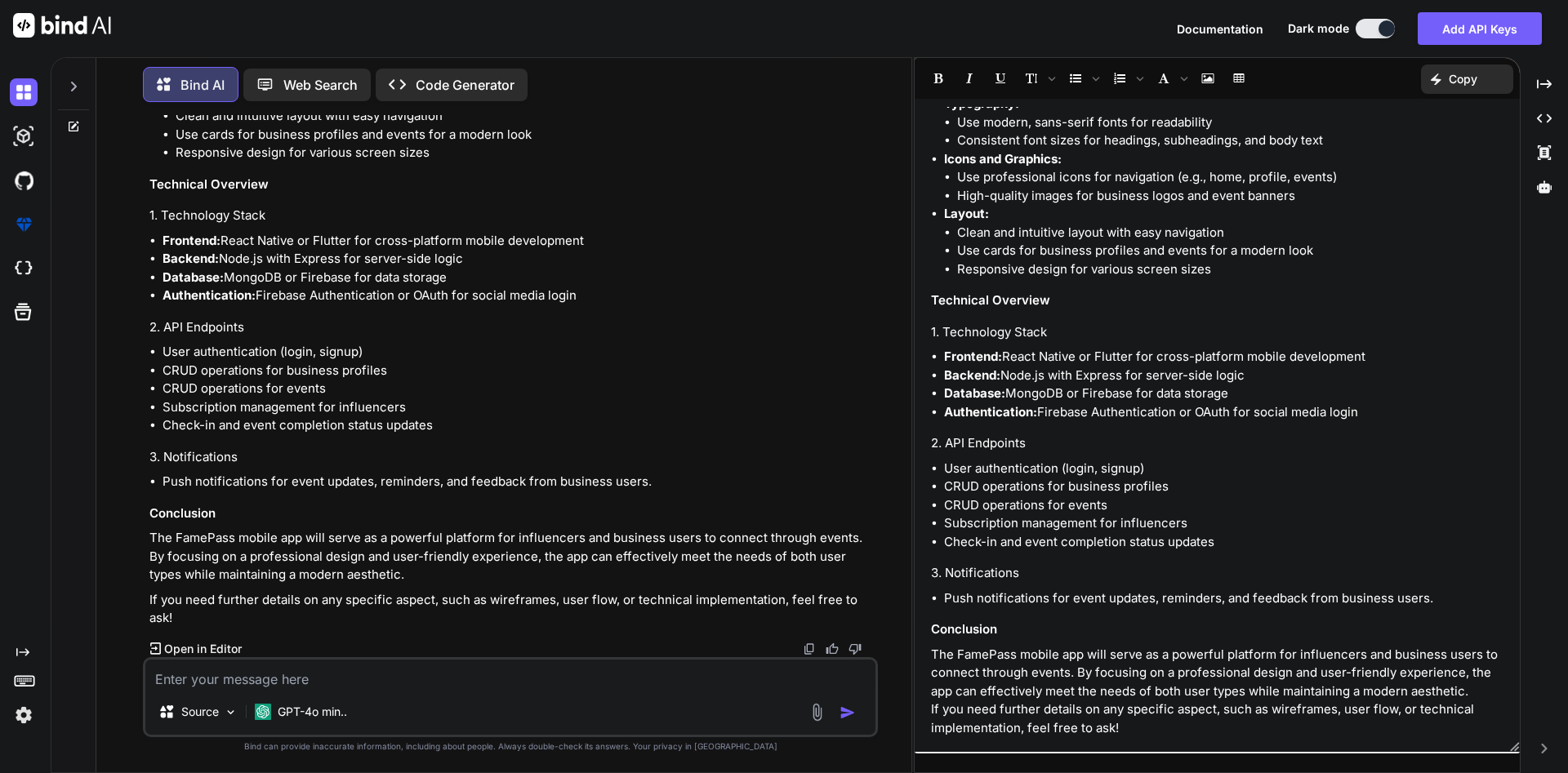
click at [432, 94] on p "Code Generator" at bounding box center [465, 84] width 99 height 20
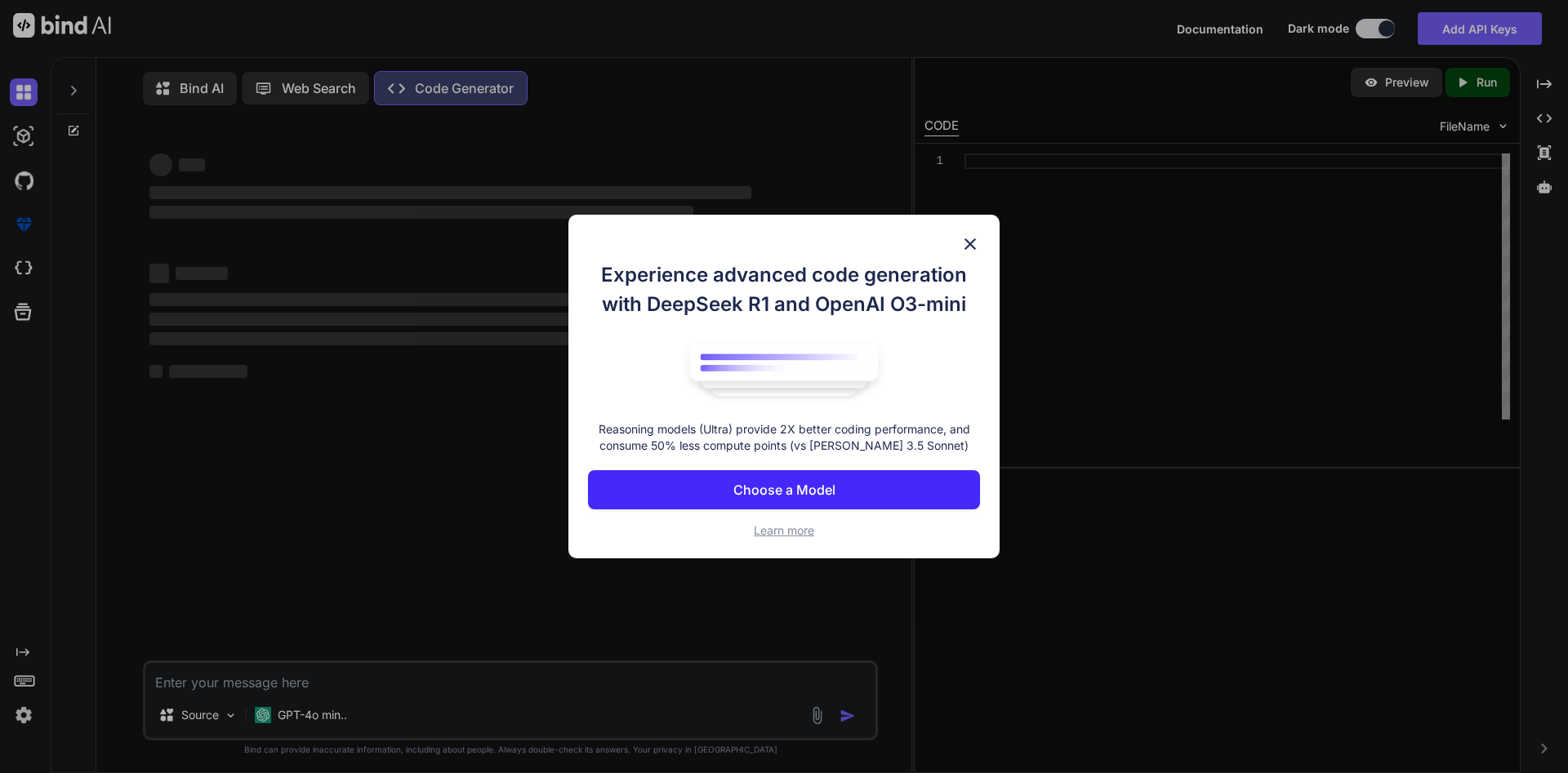
click at [734, 493] on p "Choose a Model" at bounding box center [784, 490] width 102 height 20
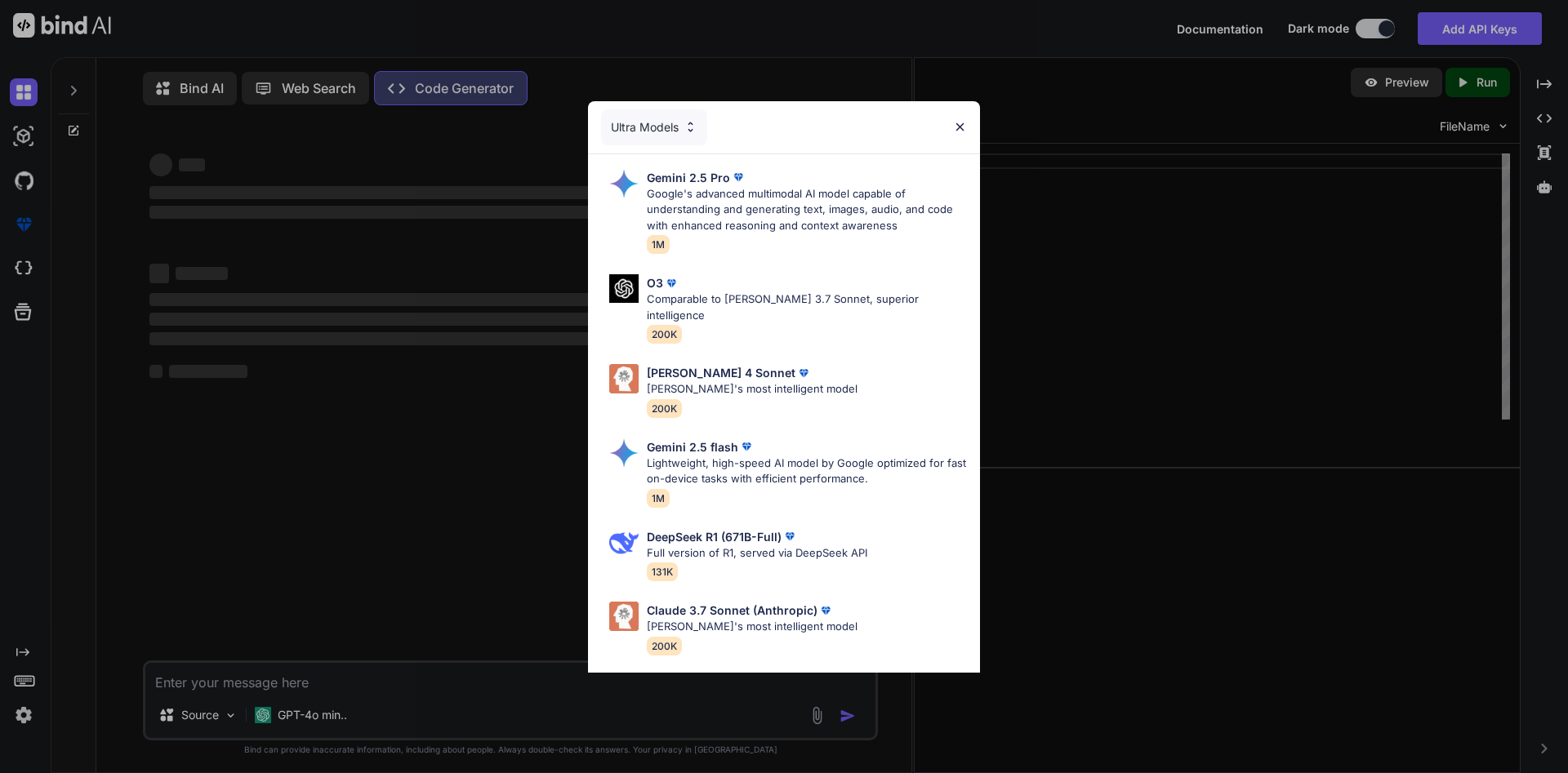
click at [624, 125] on div "Ultra Models" at bounding box center [654, 128] width 106 height 36
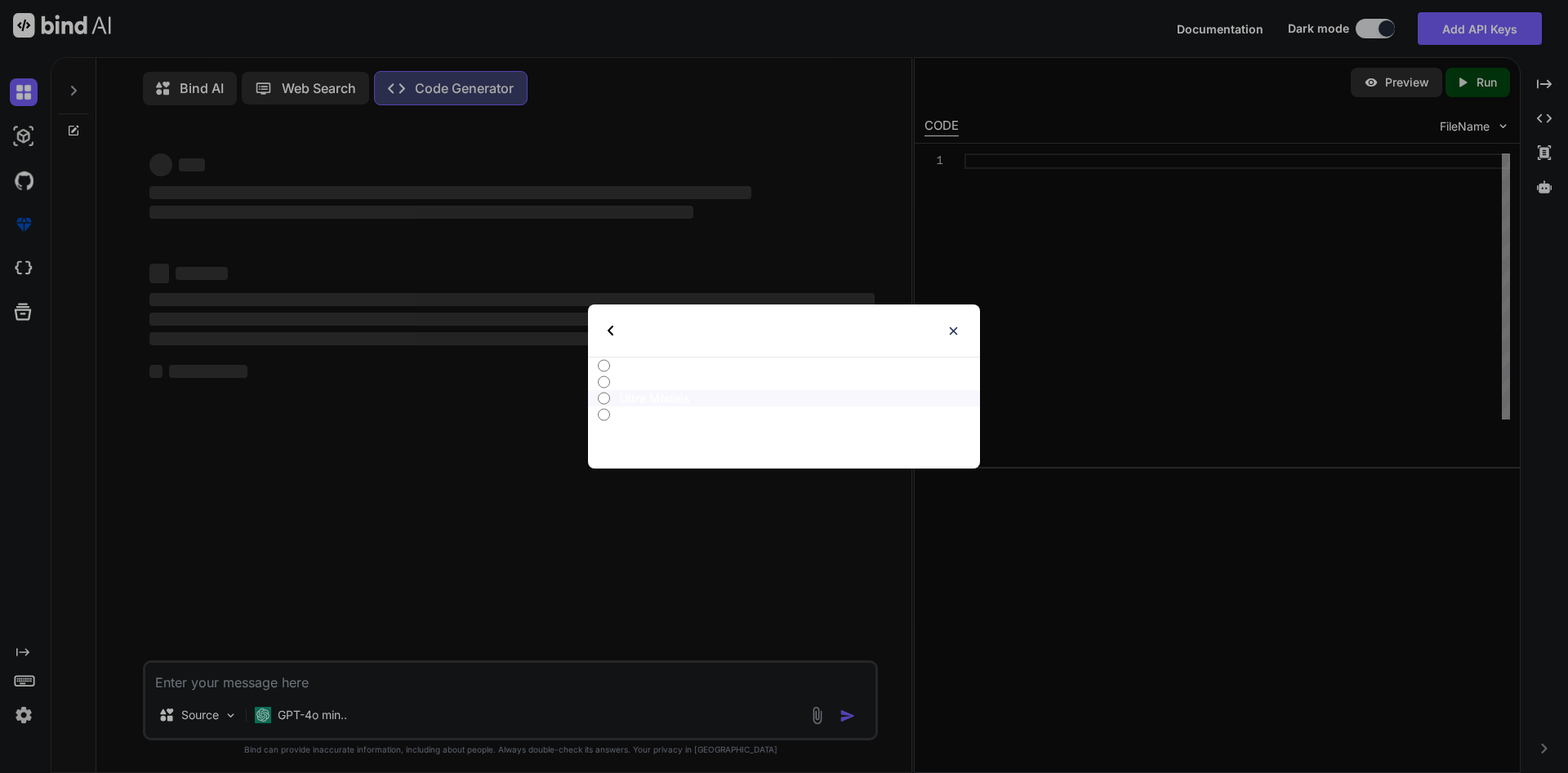
click at [957, 340] on div "Select type" at bounding box center [784, 330] width 392 height 52
click at [957, 331] on img at bounding box center [954, 331] width 14 height 14
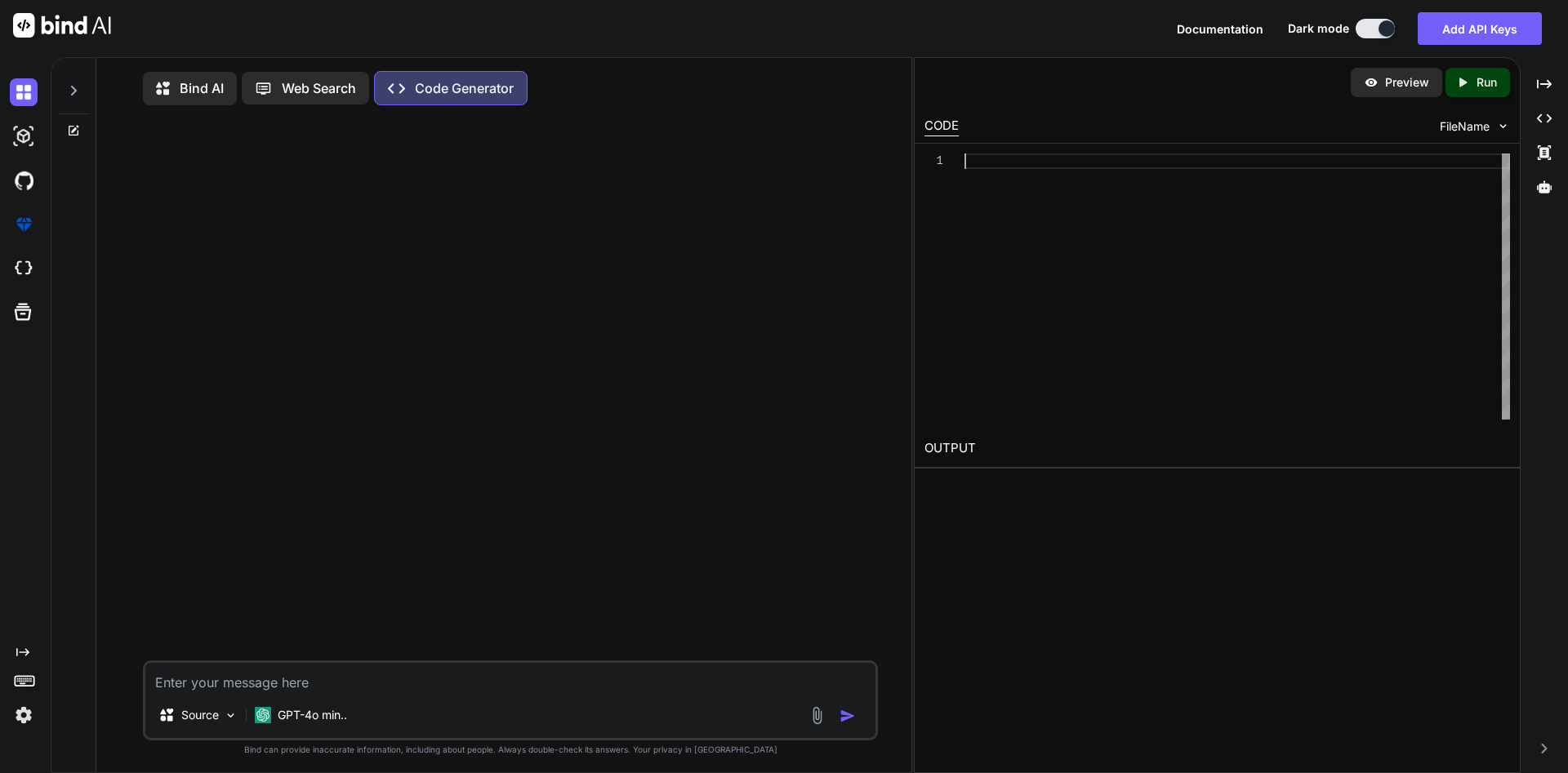
click at [1186, 188] on div at bounding box center [1238, 286] width 546 height 266
click at [595, 198] on div at bounding box center [512, 389] width 732 height 542
click at [463, 82] on p "Code Generator" at bounding box center [464, 88] width 99 height 20
type textarea "x"
click at [342, 96] on p "Web Search" at bounding box center [319, 88] width 74 height 20
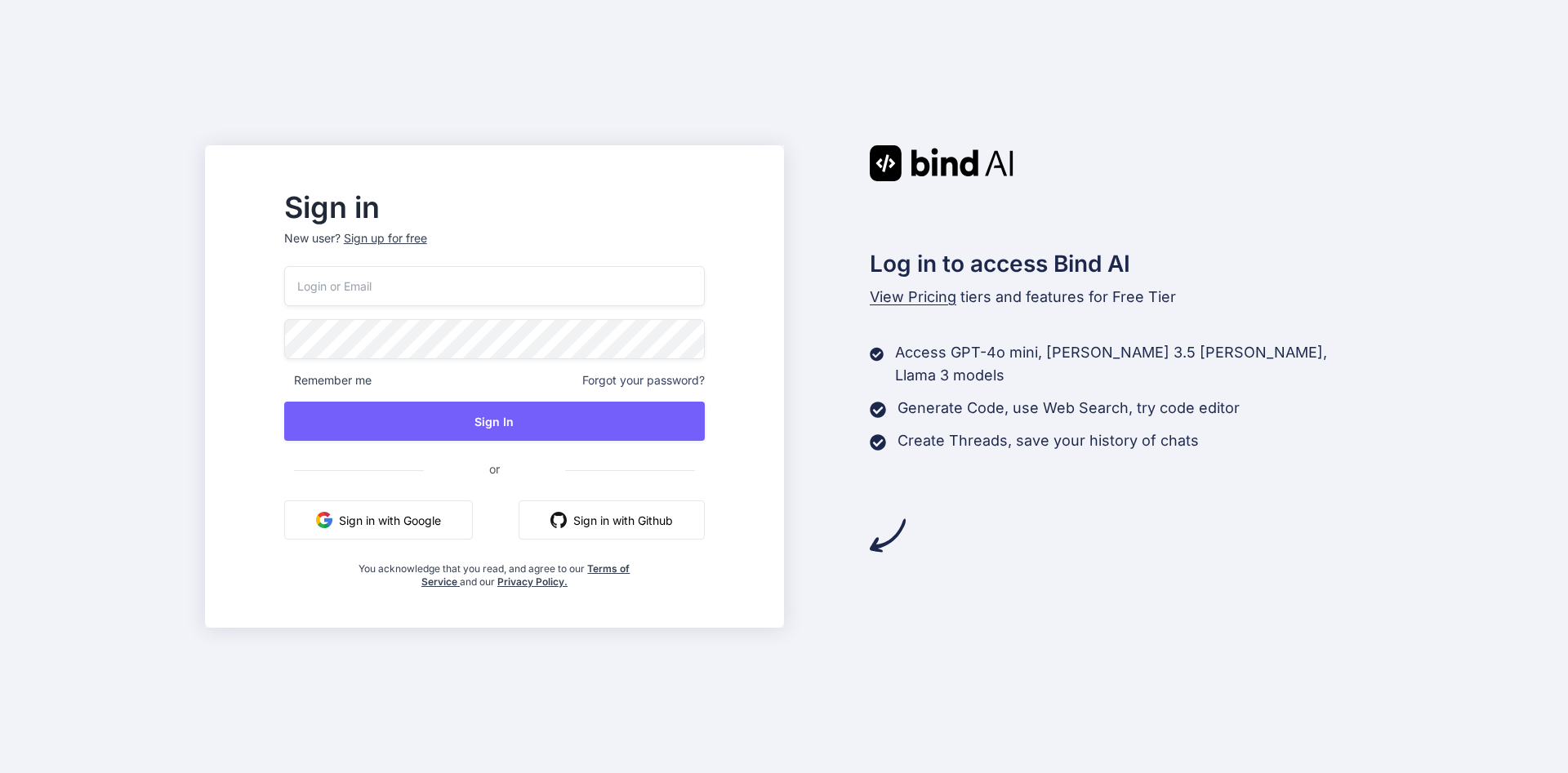
click at [567, 518] on img "button" at bounding box center [558, 519] width 16 height 16
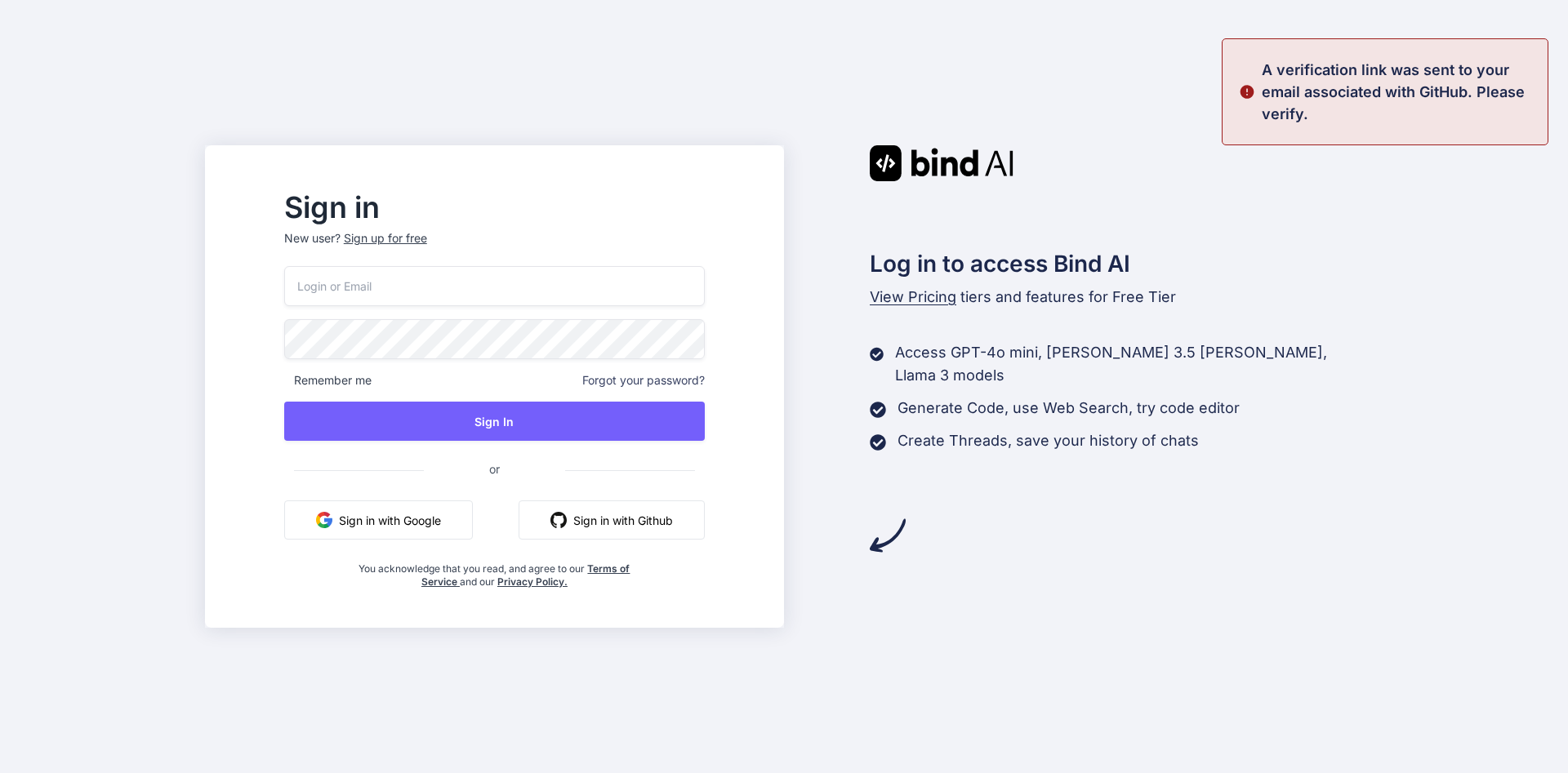
click at [655, 518] on button "Sign in with Github" at bounding box center [612, 520] width 187 height 39
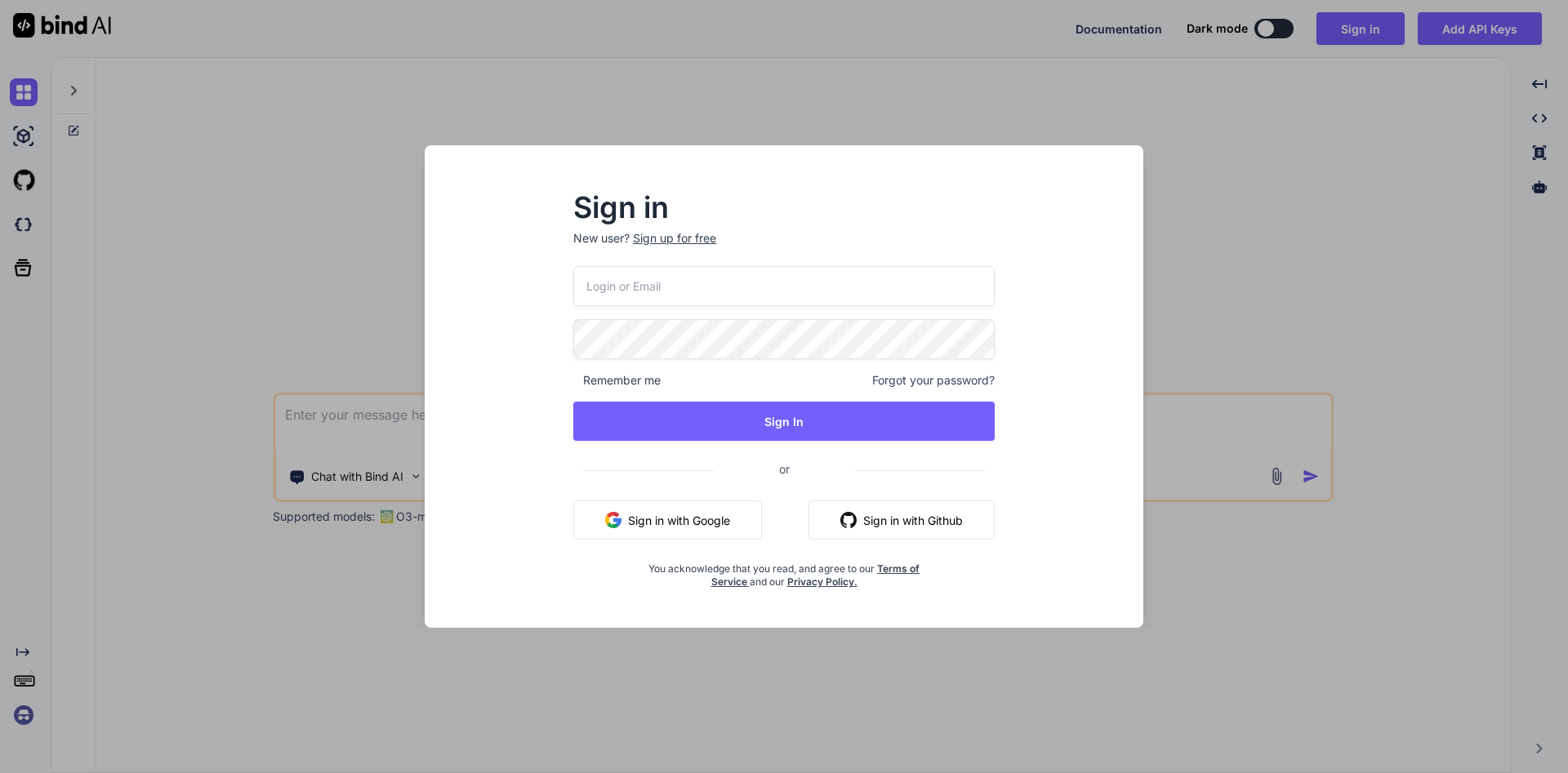
click at [847, 525] on img "button" at bounding box center [848, 519] width 16 height 16
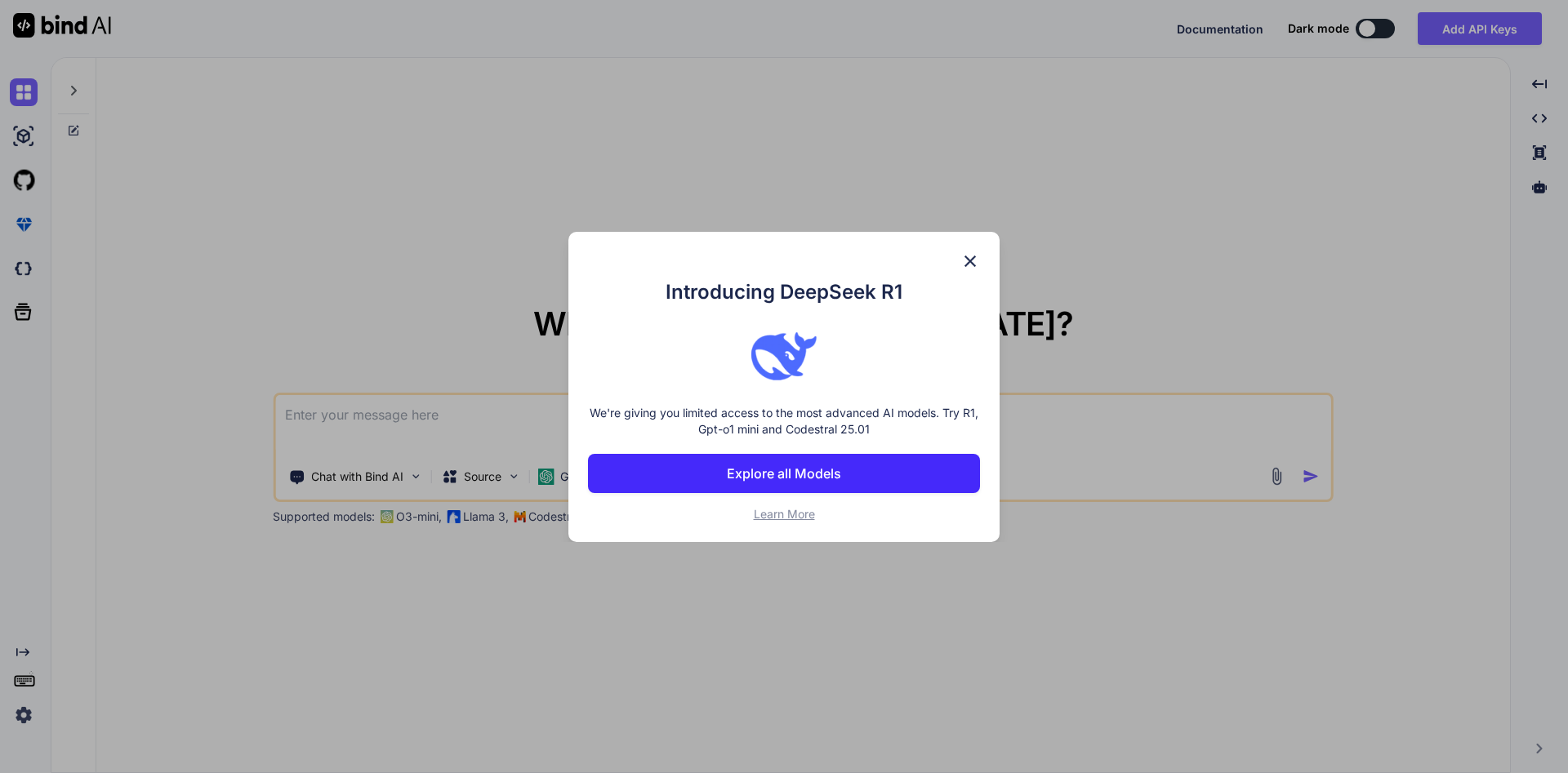
click at [960, 267] on div "Introducing DeepSeek R1 We're giving you limited access to the most advanced AI…" at bounding box center [784, 386] width 431 height 310
click at [970, 261] on img at bounding box center [970, 261] width 20 height 20
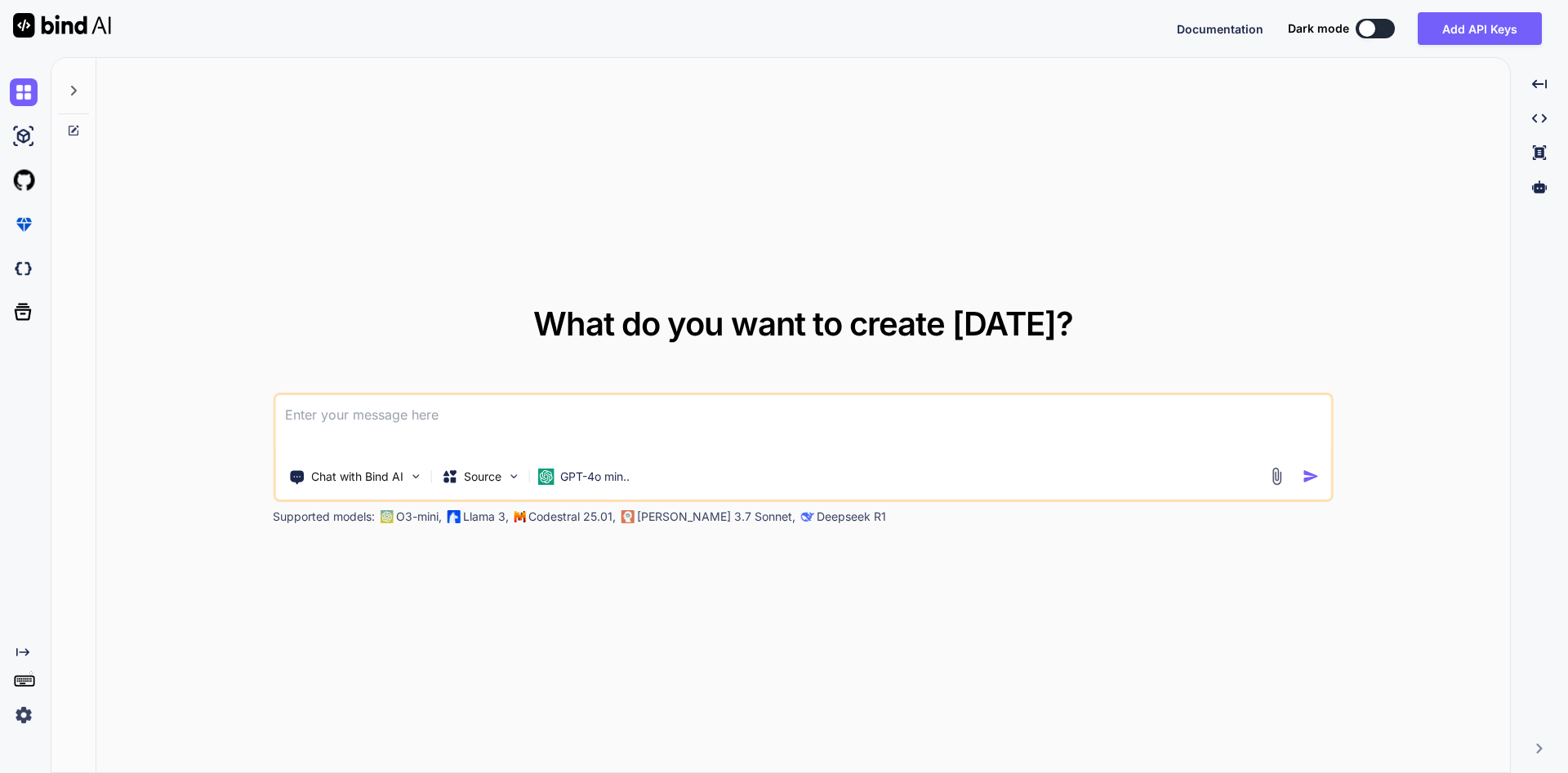
type textarea "x"
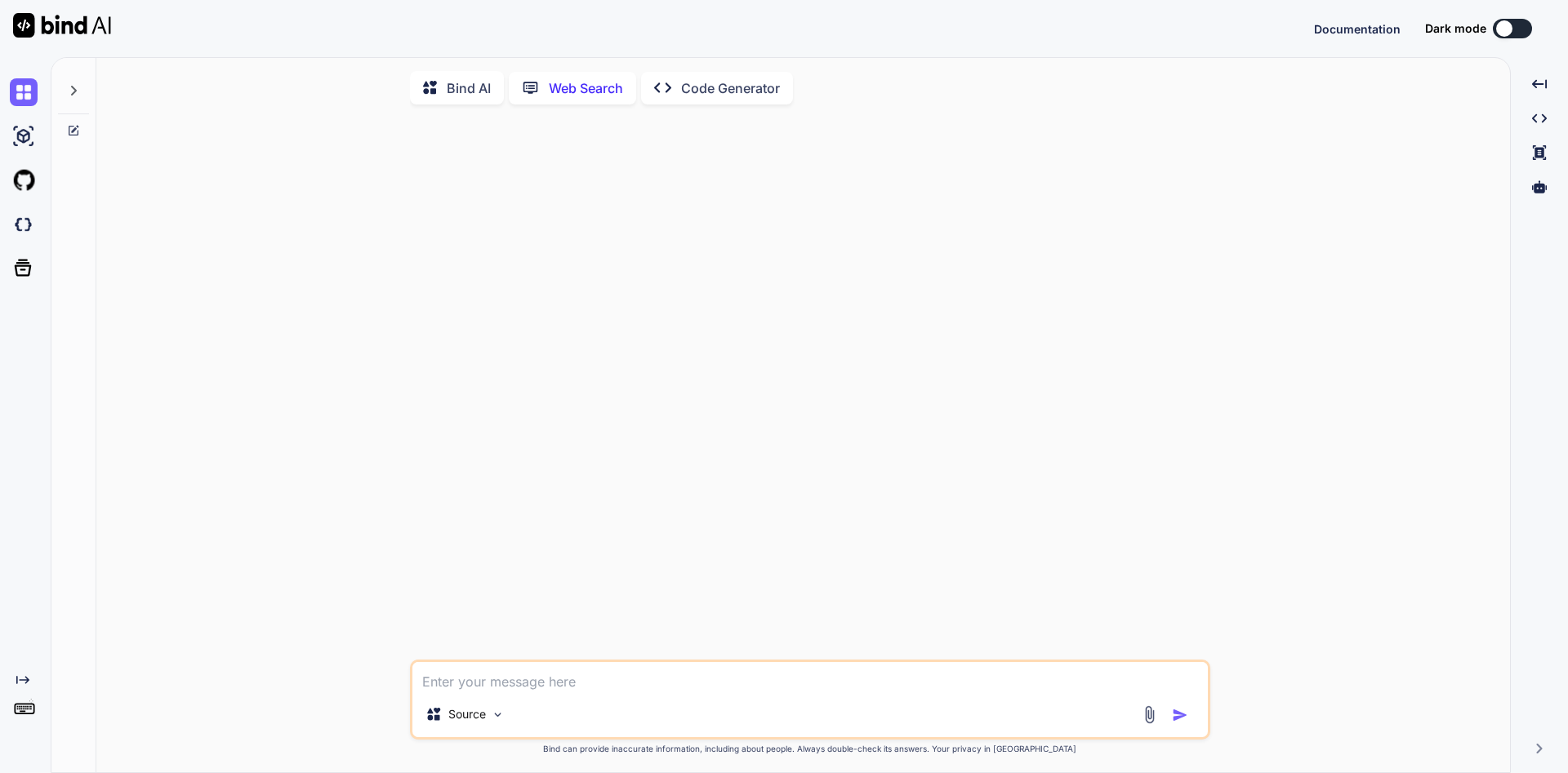
scroll to position [3, 0]
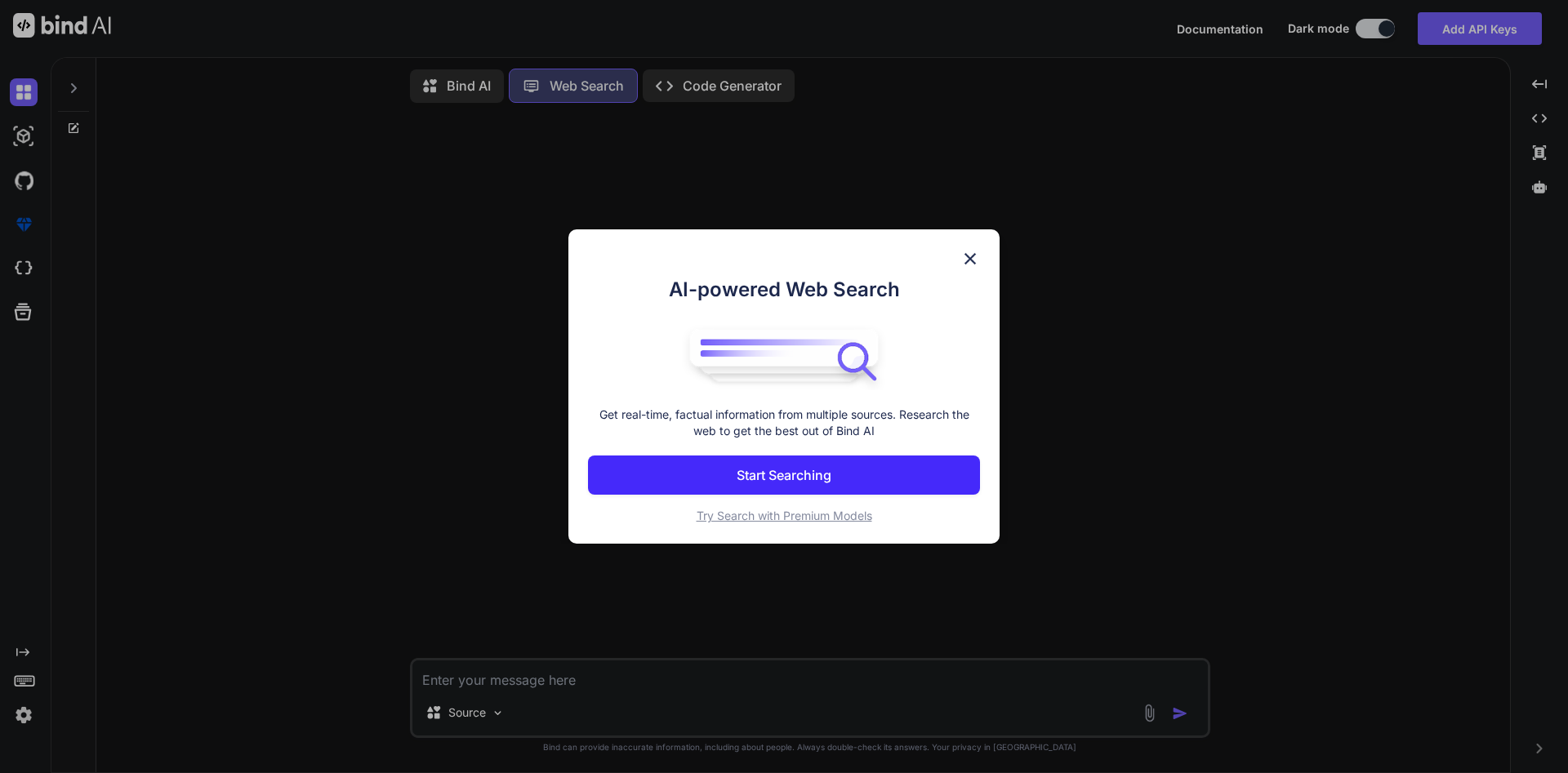
click at [967, 261] on img at bounding box center [970, 259] width 20 height 20
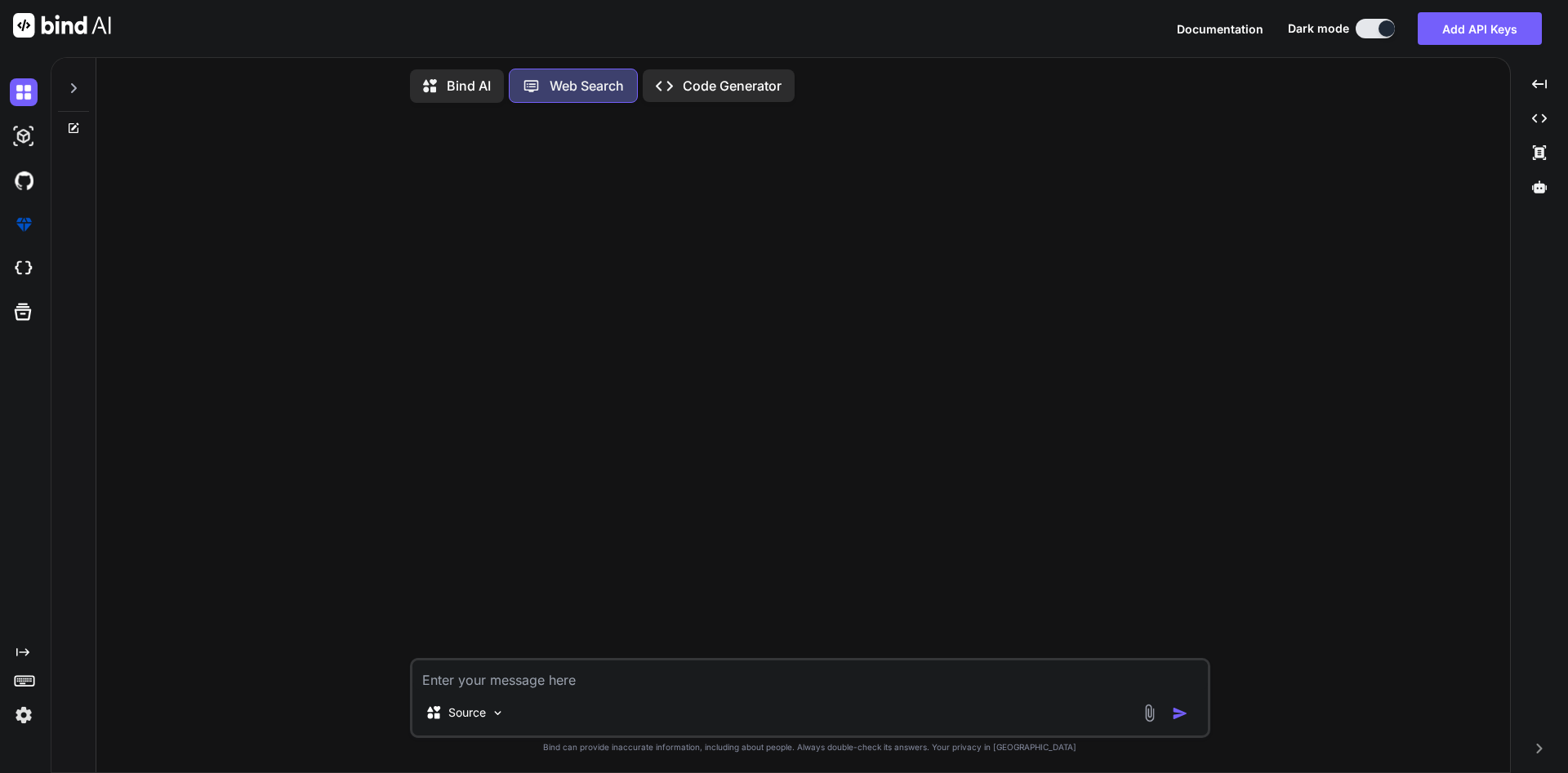
click at [72, 88] on icon at bounding box center [73, 88] width 13 height 13
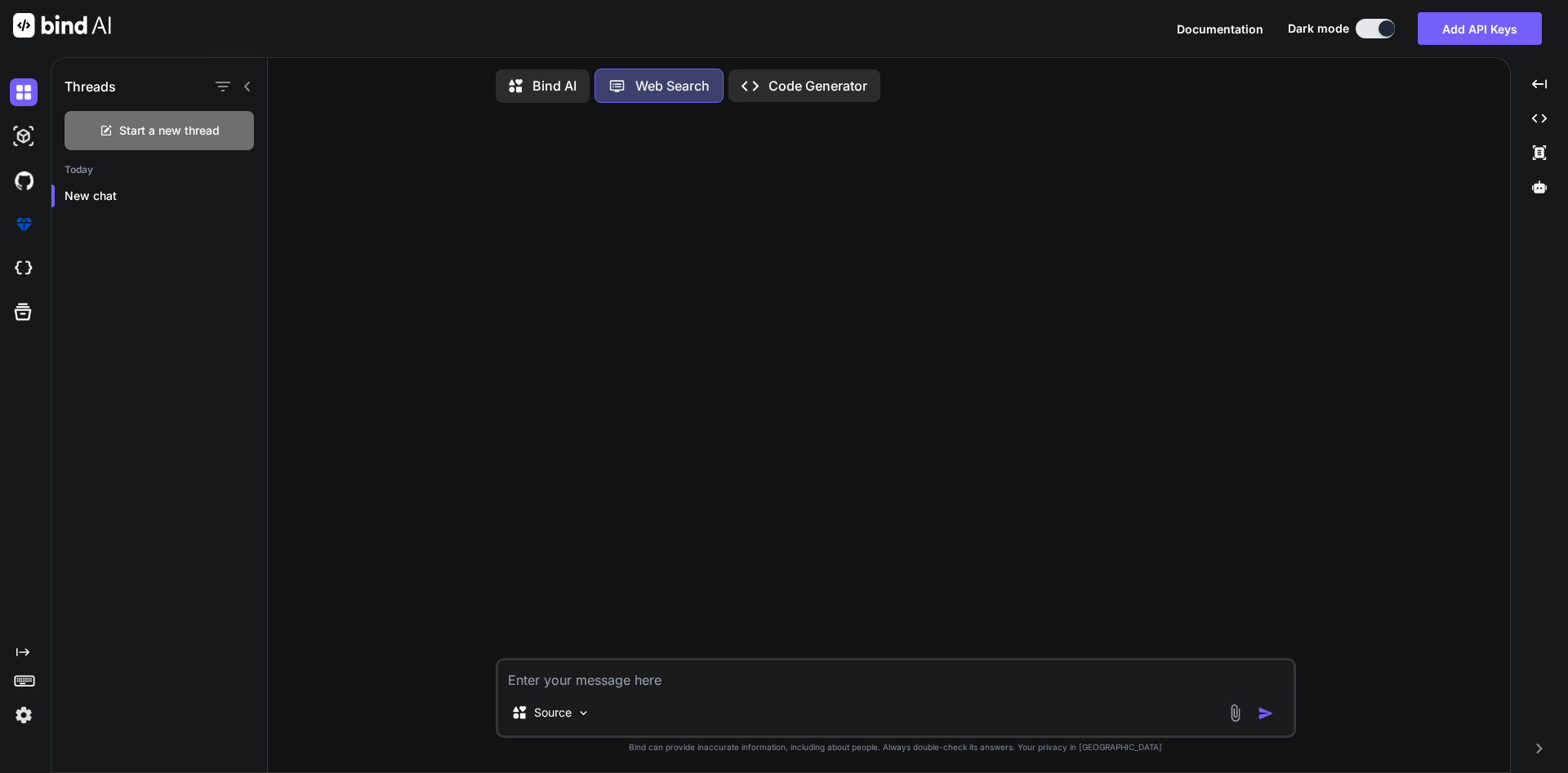
click at [250, 89] on icon at bounding box center [247, 86] width 13 height 13
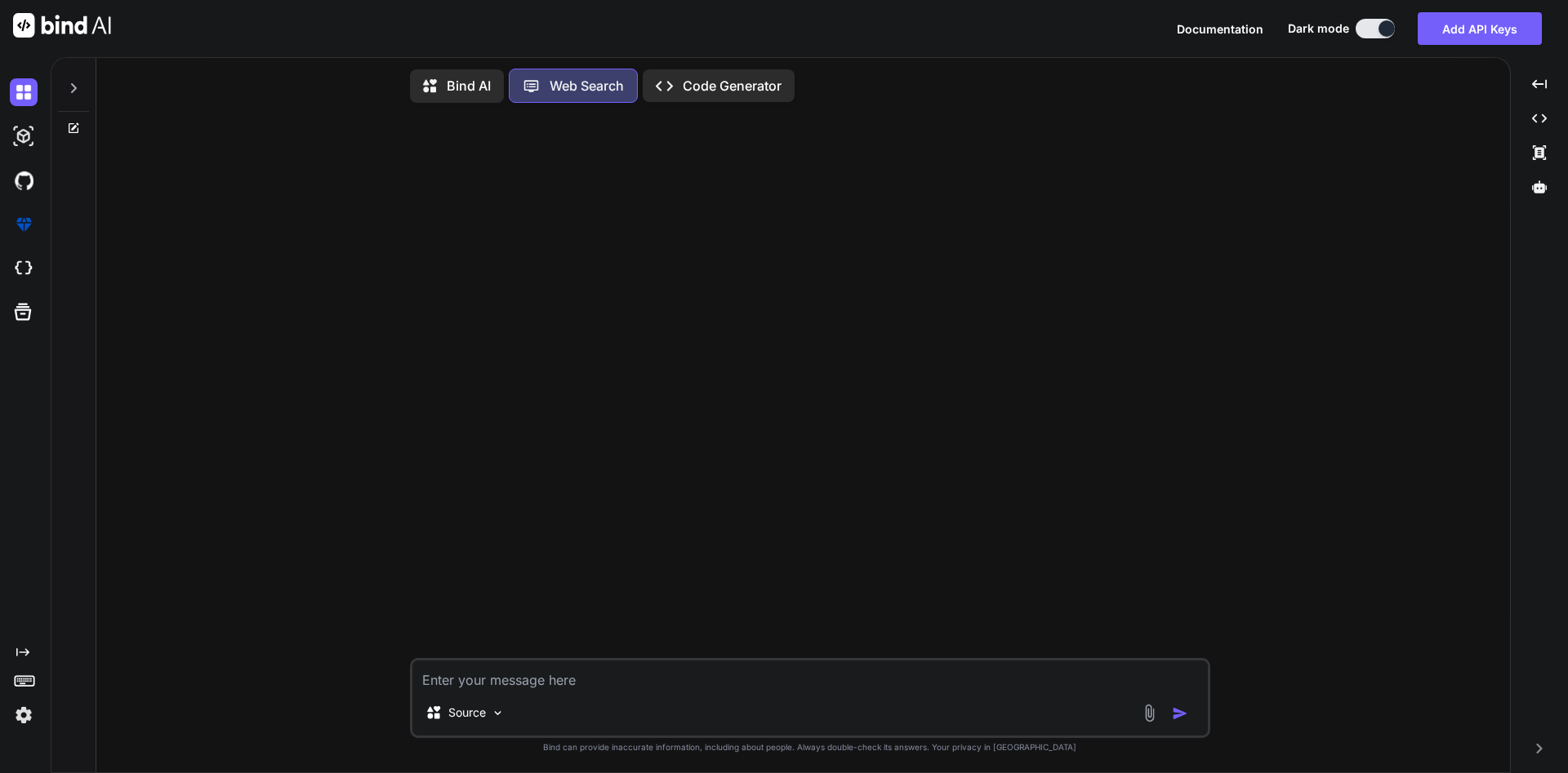
click at [702, 83] on p "Code Generator" at bounding box center [732, 85] width 99 height 20
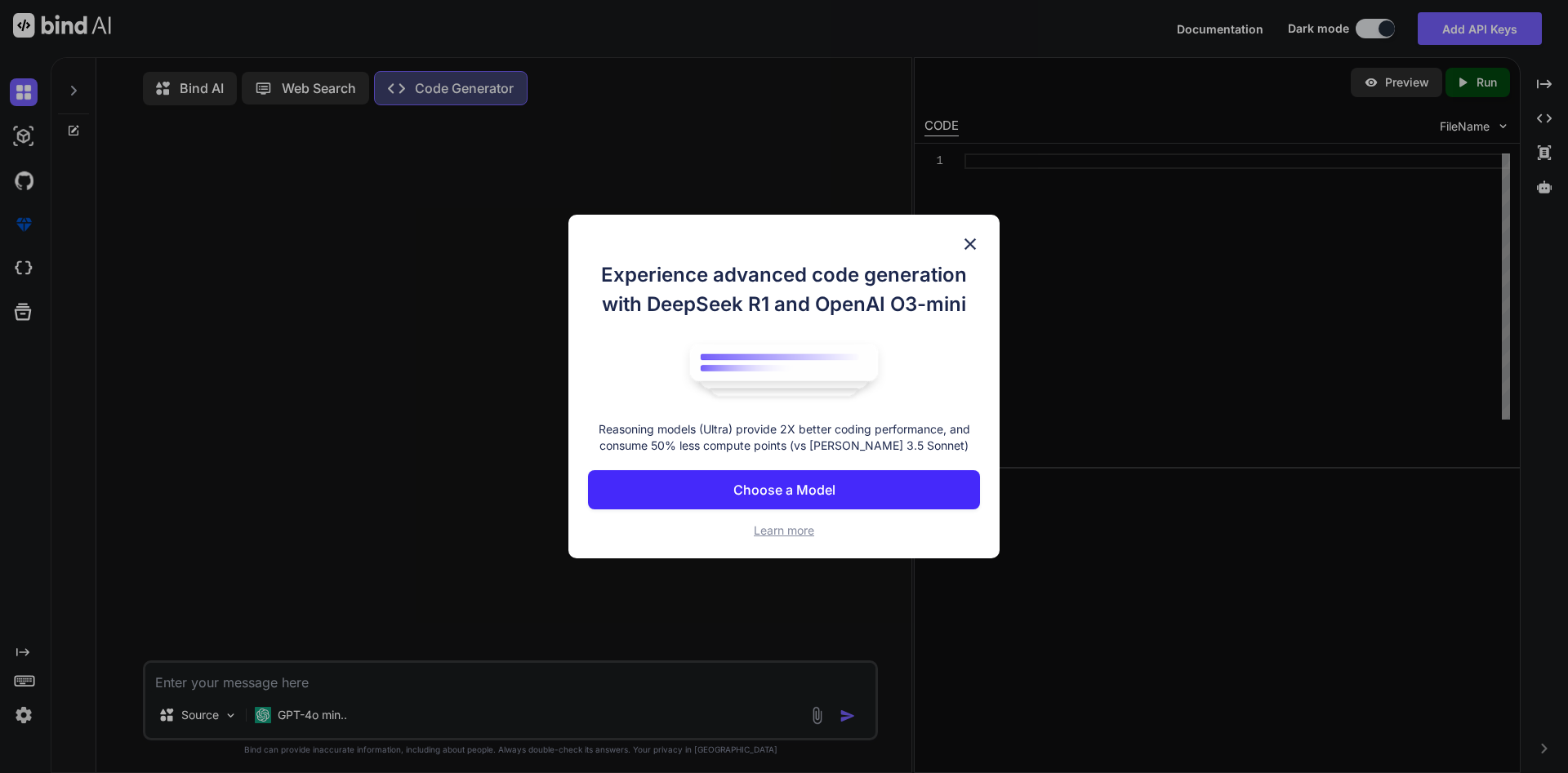
click at [973, 249] on img at bounding box center [970, 243] width 20 height 20
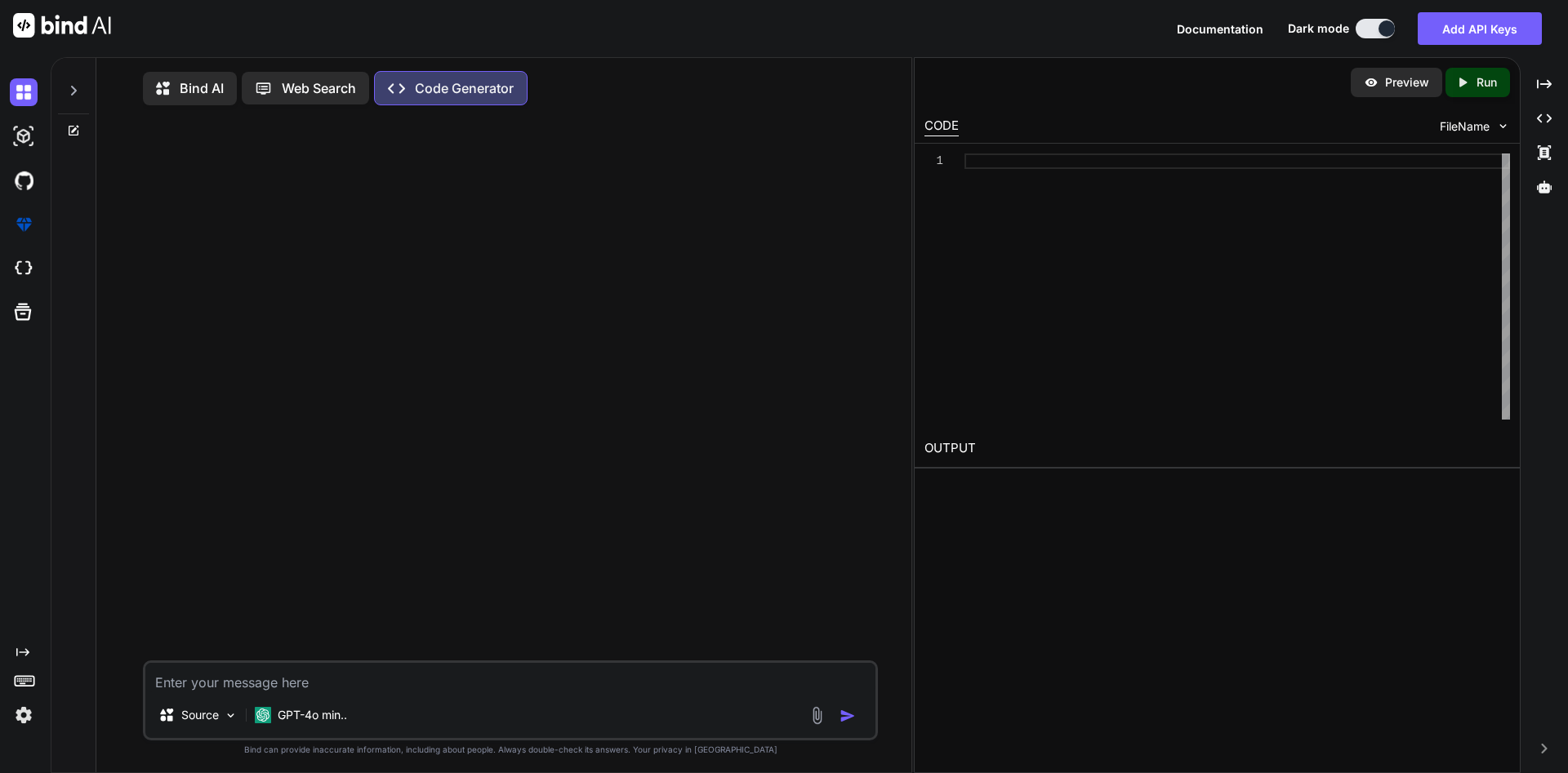
click at [425, 688] on textarea at bounding box center [510, 678] width 730 height 30
paste textarea "Build a mobile app for the following FamePass application requirements: 1-Mobil…"
type textarea "x"
type textarea "Build a mobile app for the following FamePass application requirements: 1-Mobil…"
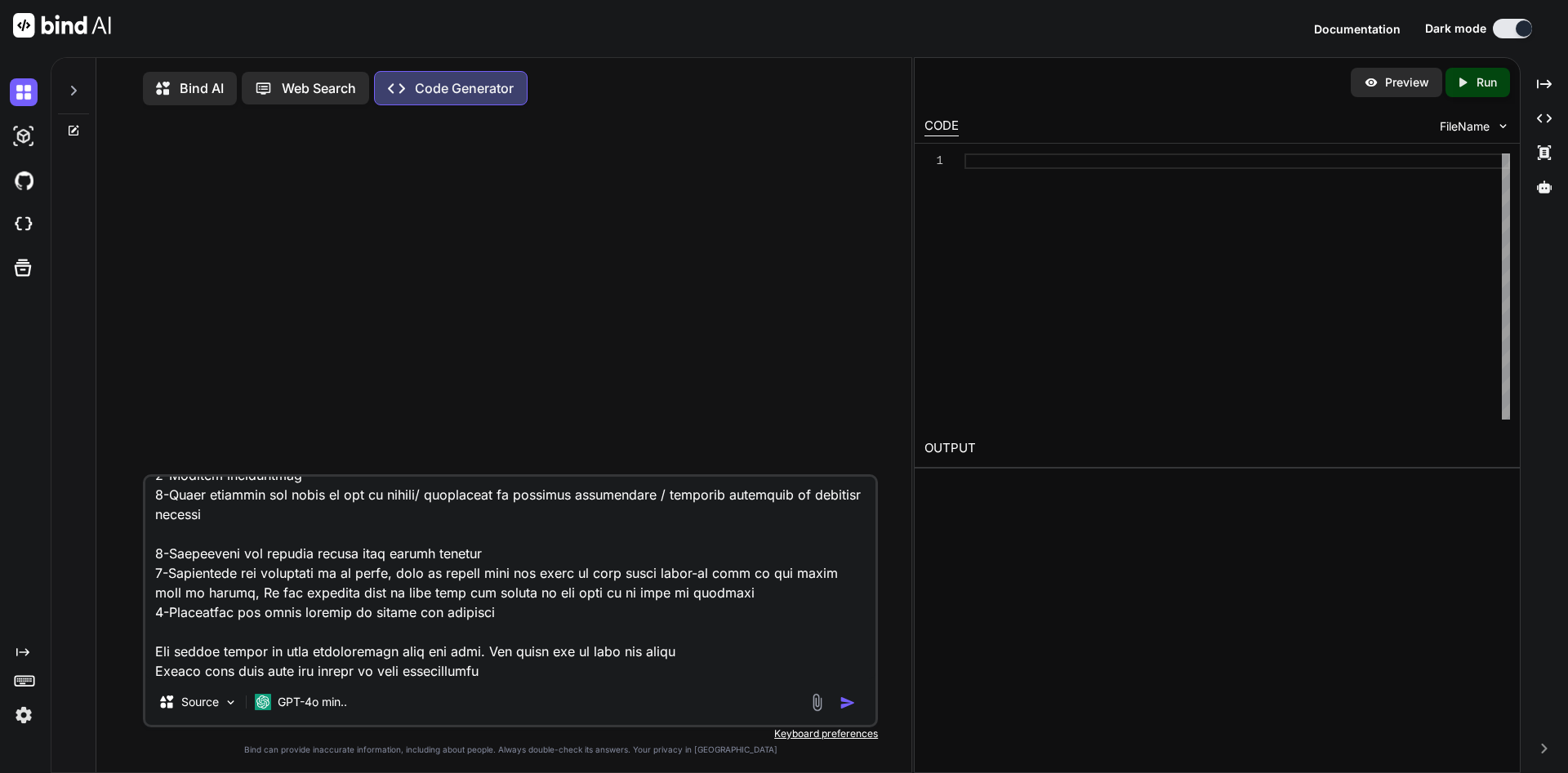
type textarea "x"
type textarea "Build a mobile app for the following FamePass application requirements: 1-Mobil…"
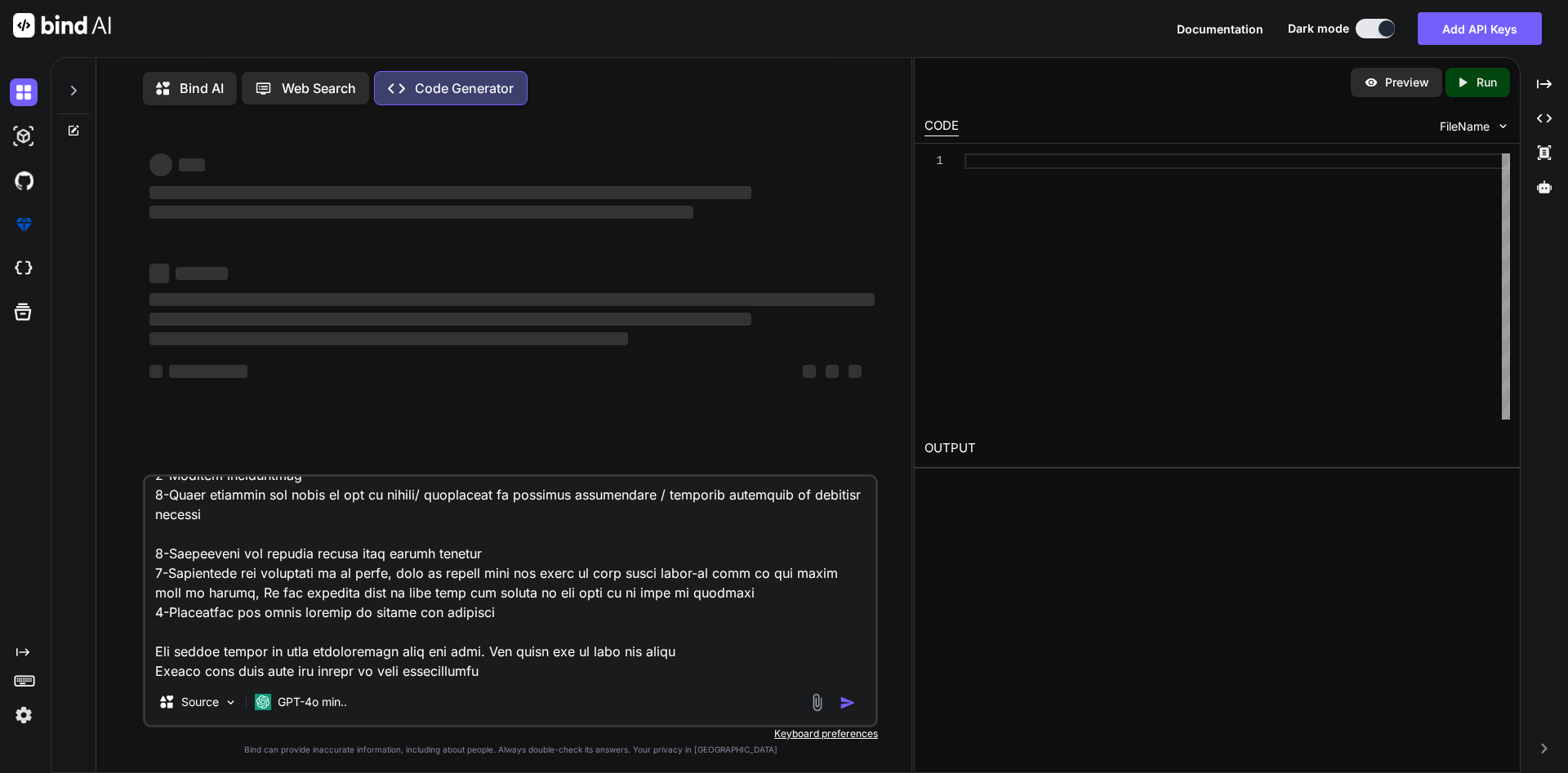
scroll to position [180, 0]
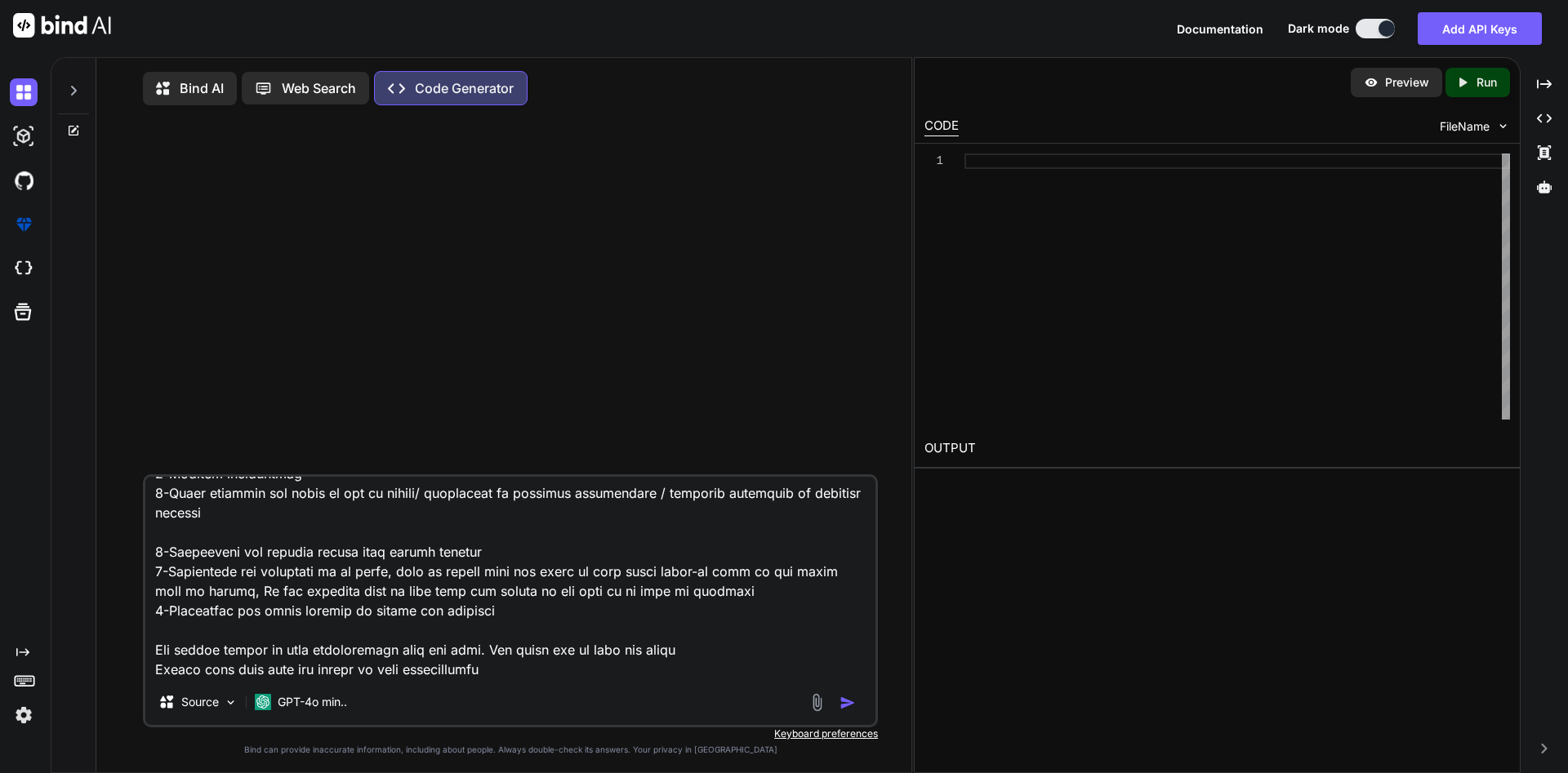
type textarea "x"
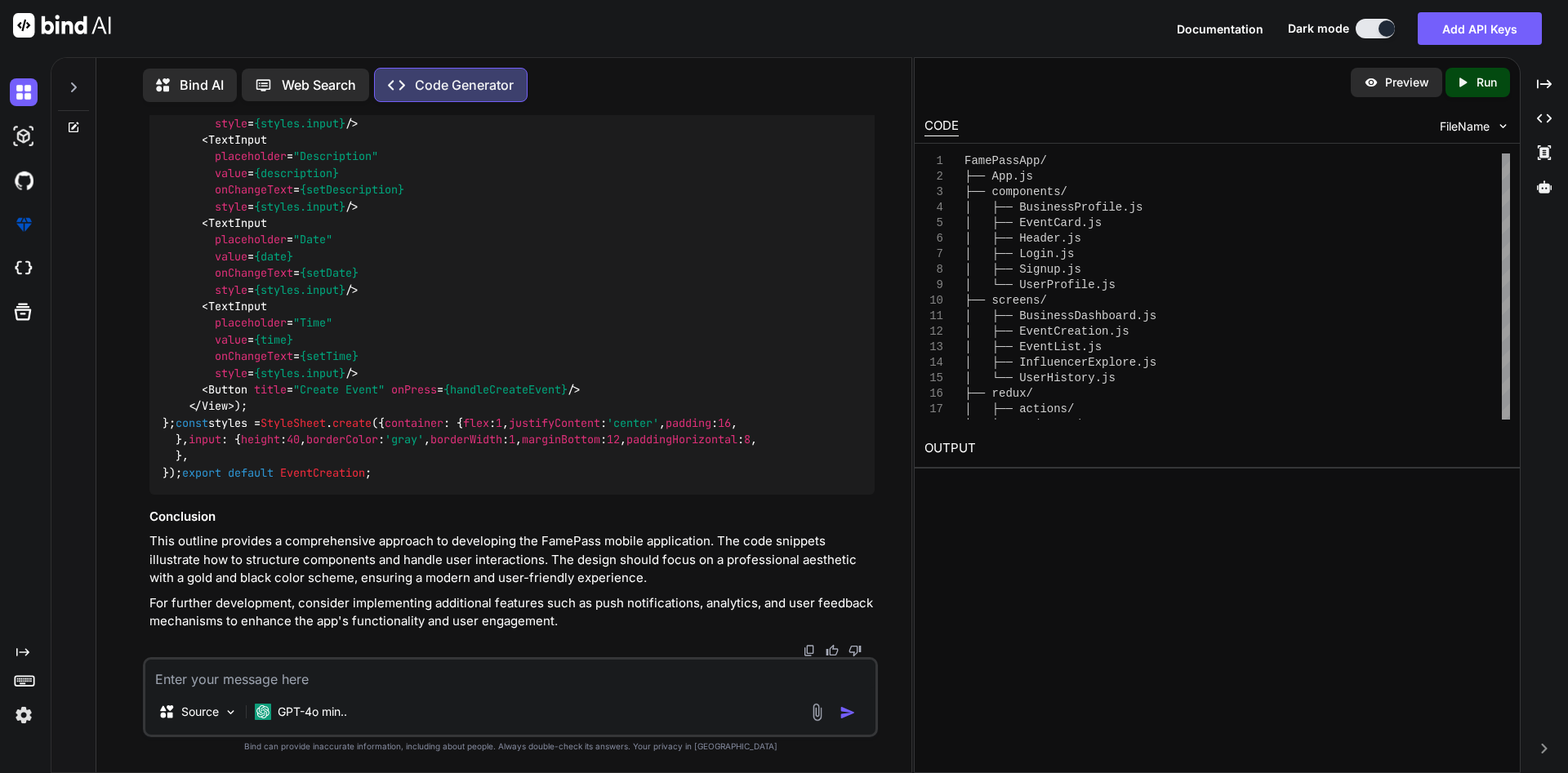
scroll to position [3387, 0]
click at [1399, 85] on p "Preview" at bounding box center [1408, 82] width 44 height 16
click at [1477, 90] on div "Created with Pixso. Run" at bounding box center [1478, 83] width 65 height 30
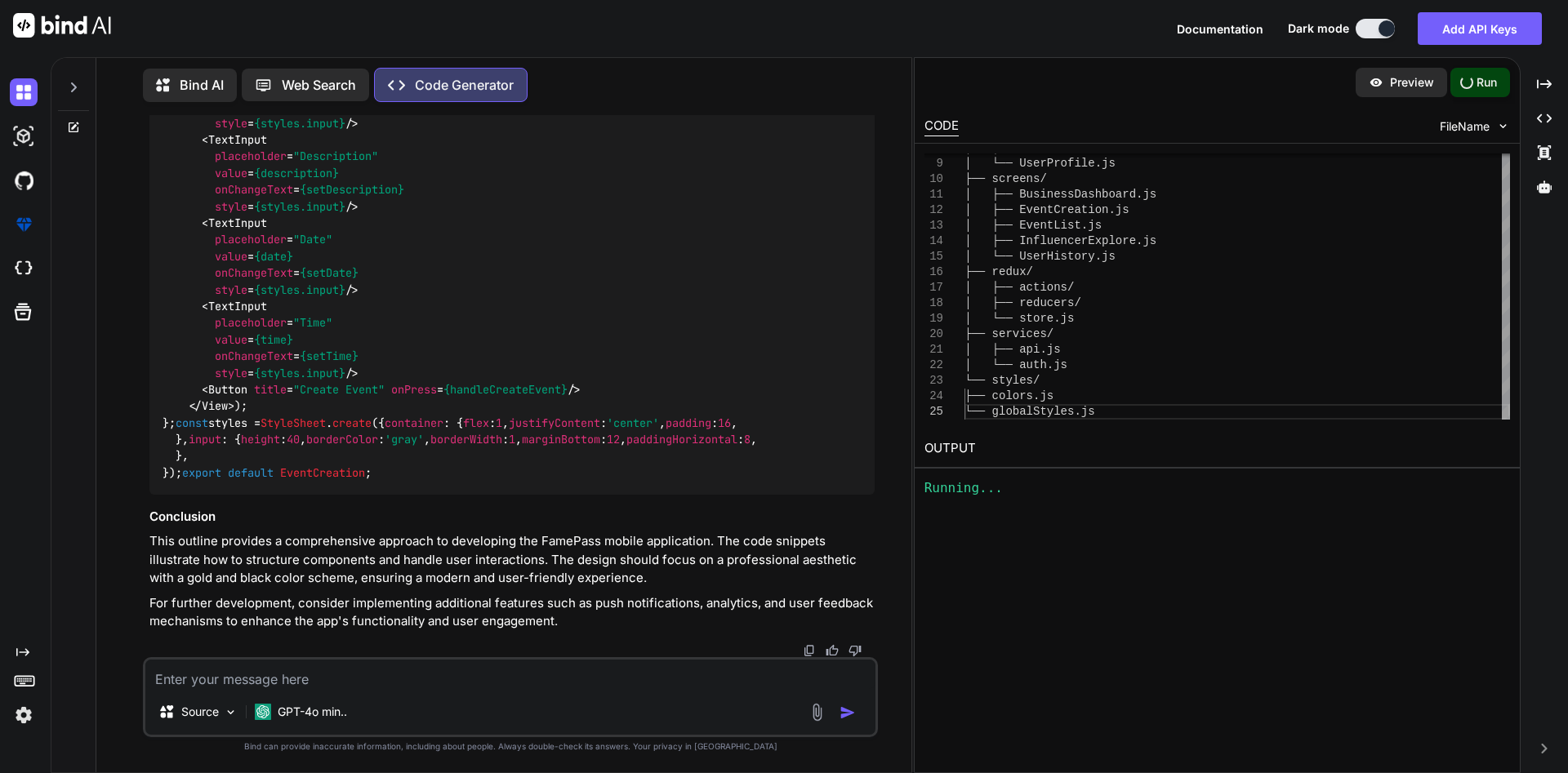
type textarea "x"
click at [1478, 74] on p "Run" at bounding box center [1487, 82] width 20 height 16
click at [1102, 220] on div "│ ├── Signup.js │ └── UserProfile.js ├── screens/ │ ├── BusinessDashboard.js │ …" at bounding box center [1238, 226] width 546 height 388
click at [1470, 127] on span "FileName" at bounding box center [1465, 126] width 50 height 16
click at [1054, 229] on div "│ ├── Signup.js │ └── UserProfile.js ├── screens/ │ ├── BusinessDashboard.js │ …" at bounding box center [1238, 226] width 546 height 388
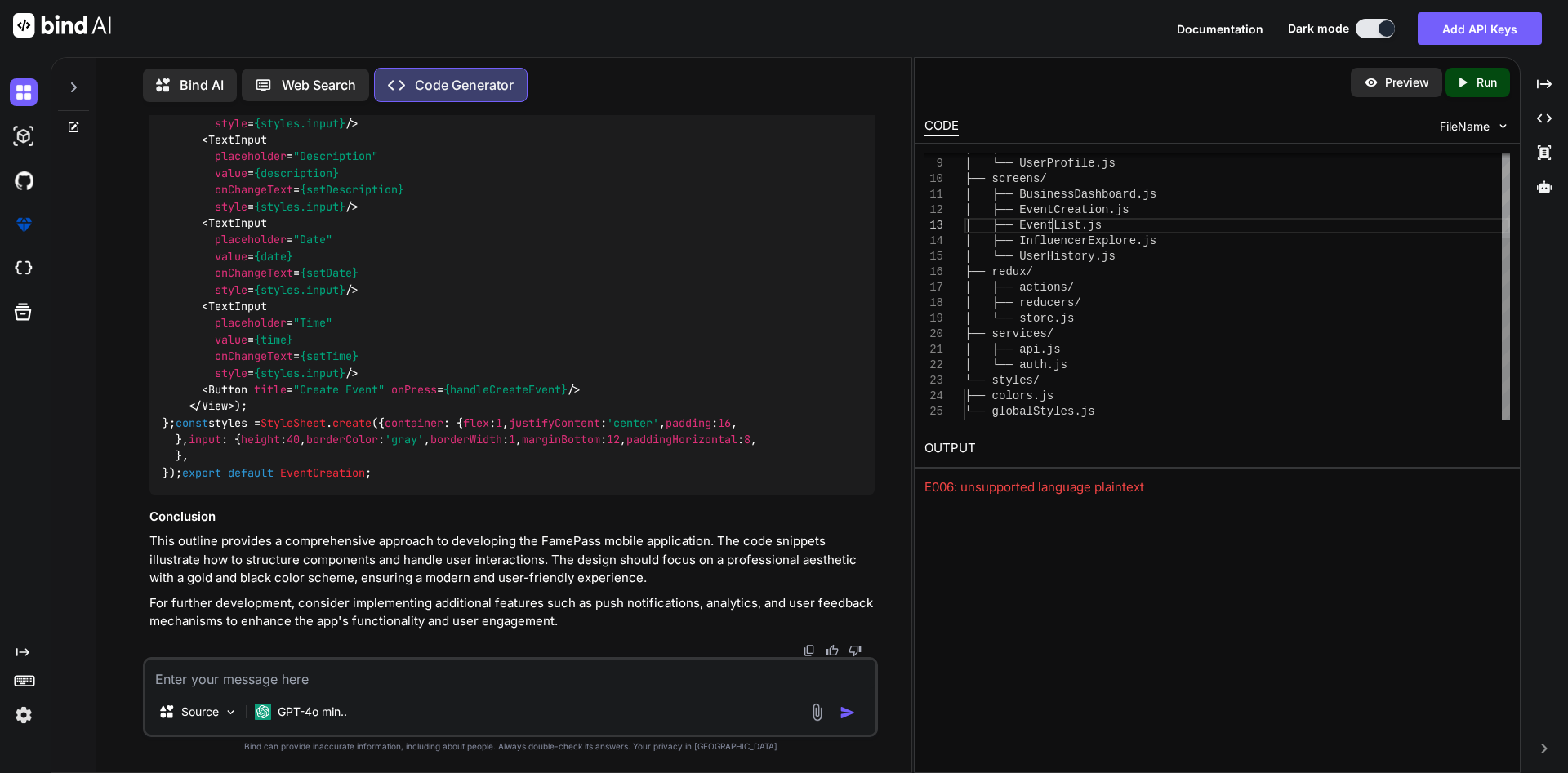
click at [1054, 229] on div "│ ├── Signup.js │ └── UserProfile.js ├── screens/ │ ├── BusinessDashboard.js │ …" at bounding box center [1238, 226] width 546 height 388
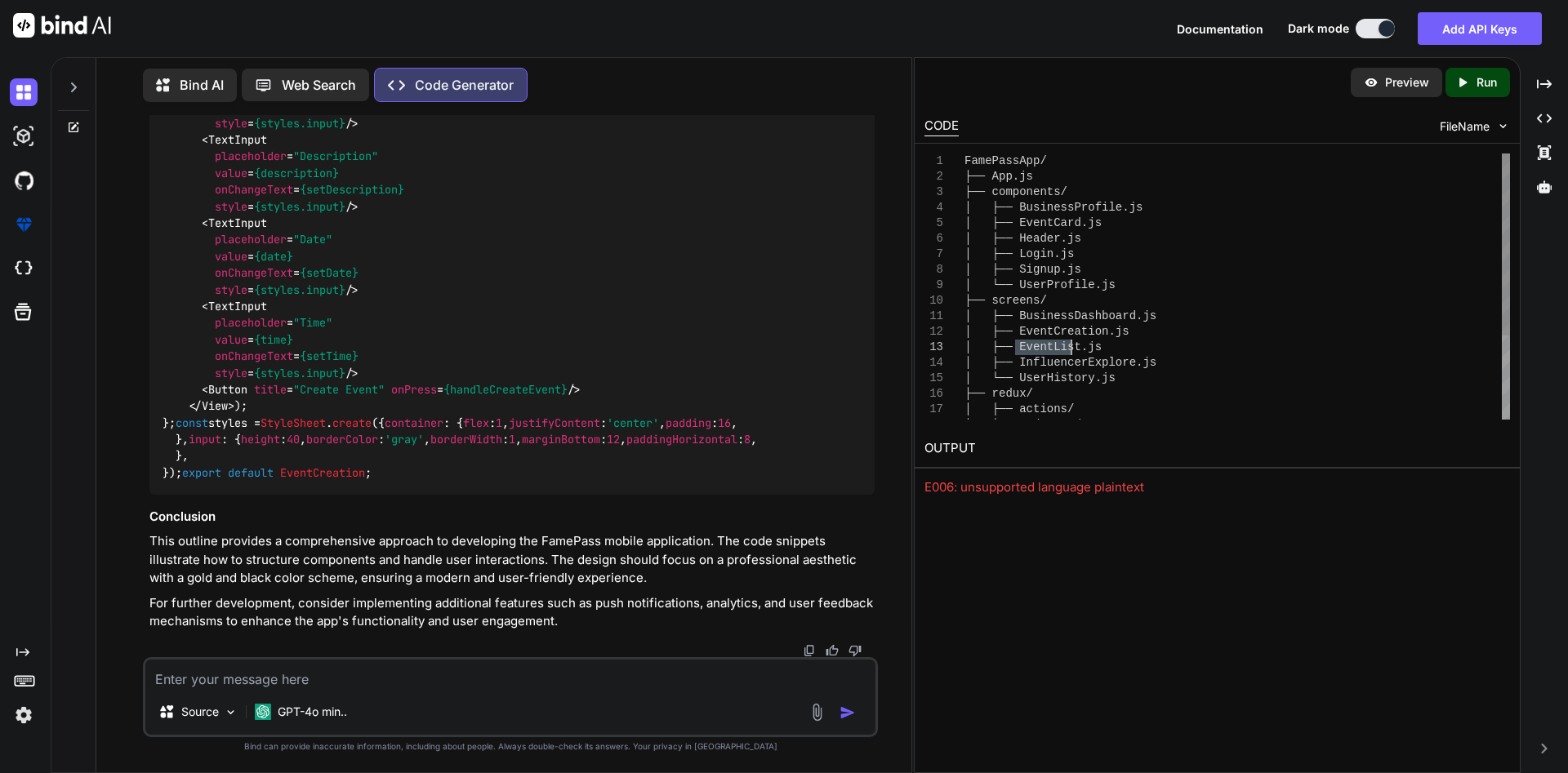
click at [1053, 220] on div "│ ├── Signup.js │ └── UserProfile.js ├── screens/ │ ├── BusinessDashboard.js │ …" at bounding box center [1238, 347] width 546 height 388
click at [540, 289] on div "import React , { useState } from 'react' ; import { View , TextInput , Button ,…" at bounding box center [513, 256] width 726 height 476
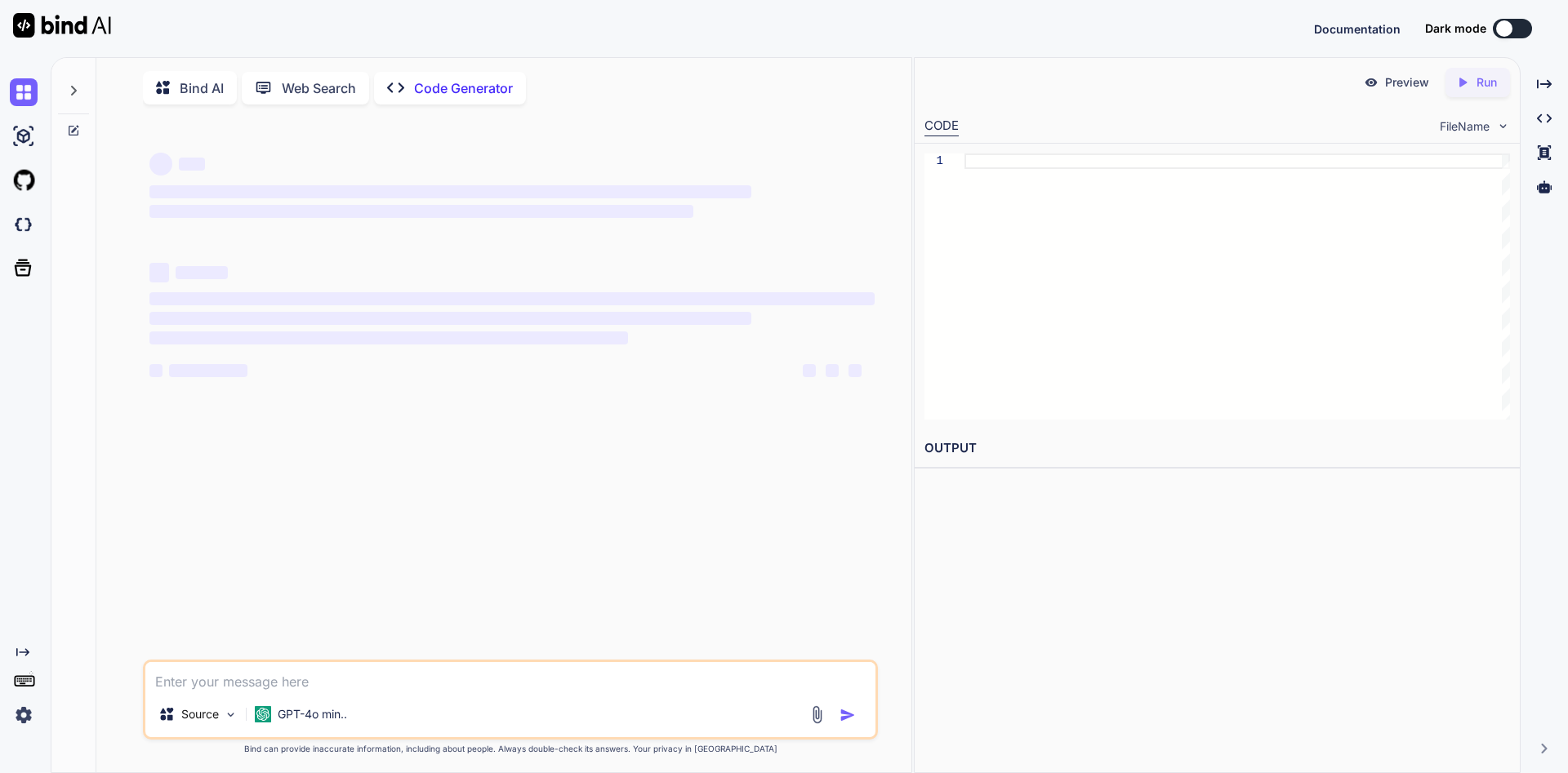
type textarea "x"
